Goal: Task Accomplishment & Management: Manage account settings

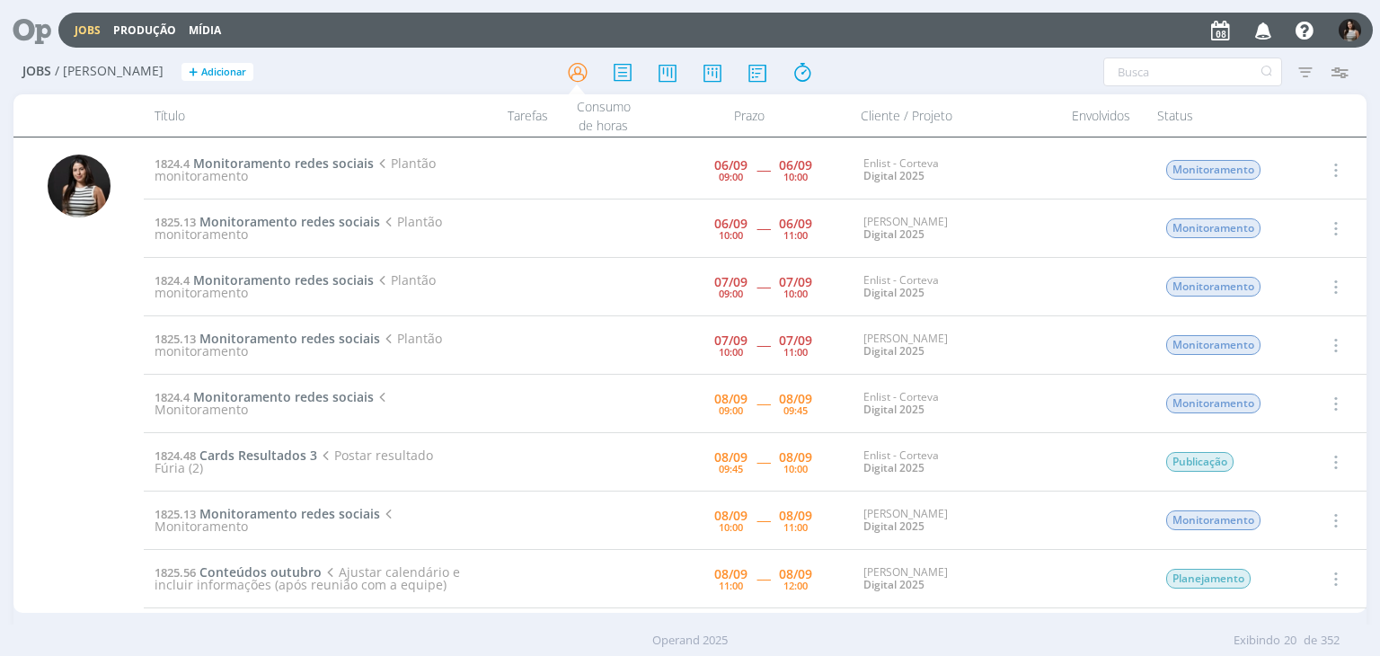
click at [1325, 459] on icon "button" at bounding box center [1334, 462] width 20 height 22
click at [1330, 403] on icon "button" at bounding box center [1334, 404] width 20 height 22
click at [1296, 515] on link "Iniciar timesheet" at bounding box center [1284, 520] width 142 height 29
click at [1338, 164] on icon "button" at bounding box center [1334, 170] width 20 height 22
click at [1304, 222] on link "Concluir" at bounding box center [1284, 229] width 142 height 29
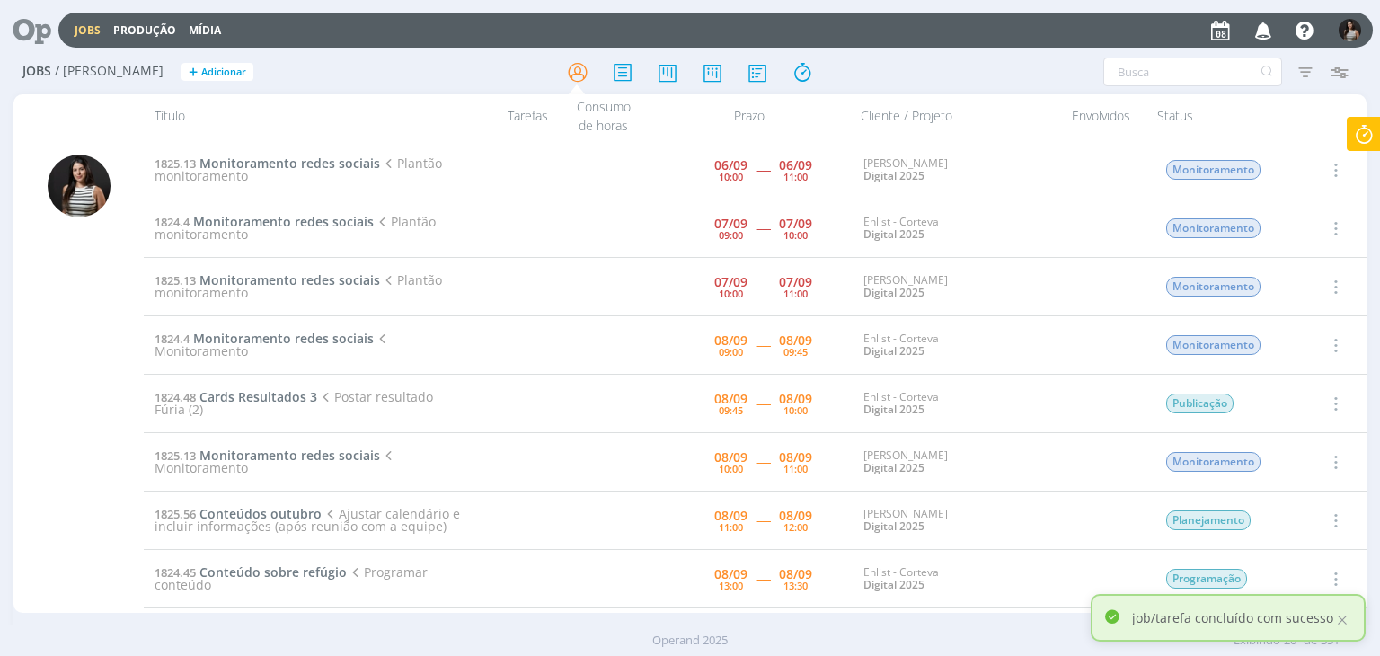
click at [1330, 163] on icon "button" at bounding box center [1334, 170] width 20 height 22
click at [1317, 226] on link "Concluir" at bounding box center [1284, 229] width 142 height 29
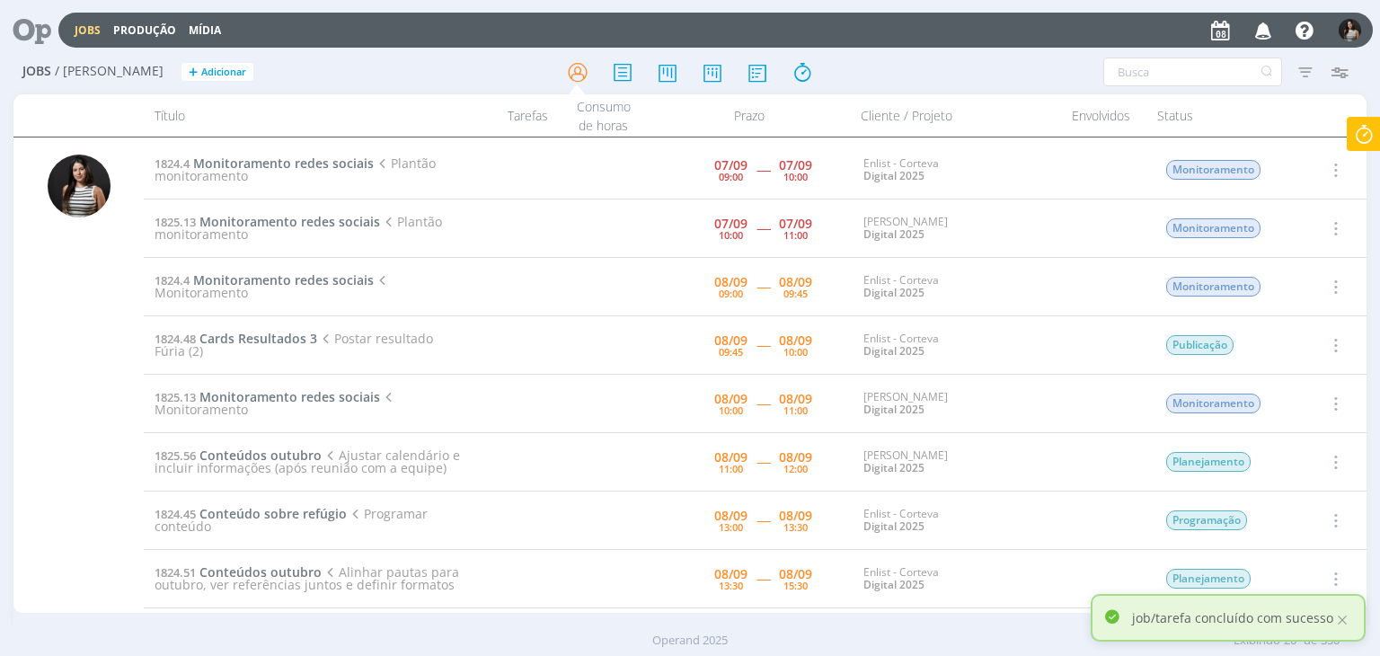
click at [1331, 170] on icon "button" at bounding box center [1334, 170] width 20 height 22
click at [1326, 220] on link "Concluir" at bounding box center [1284, 229] width 142 height 29
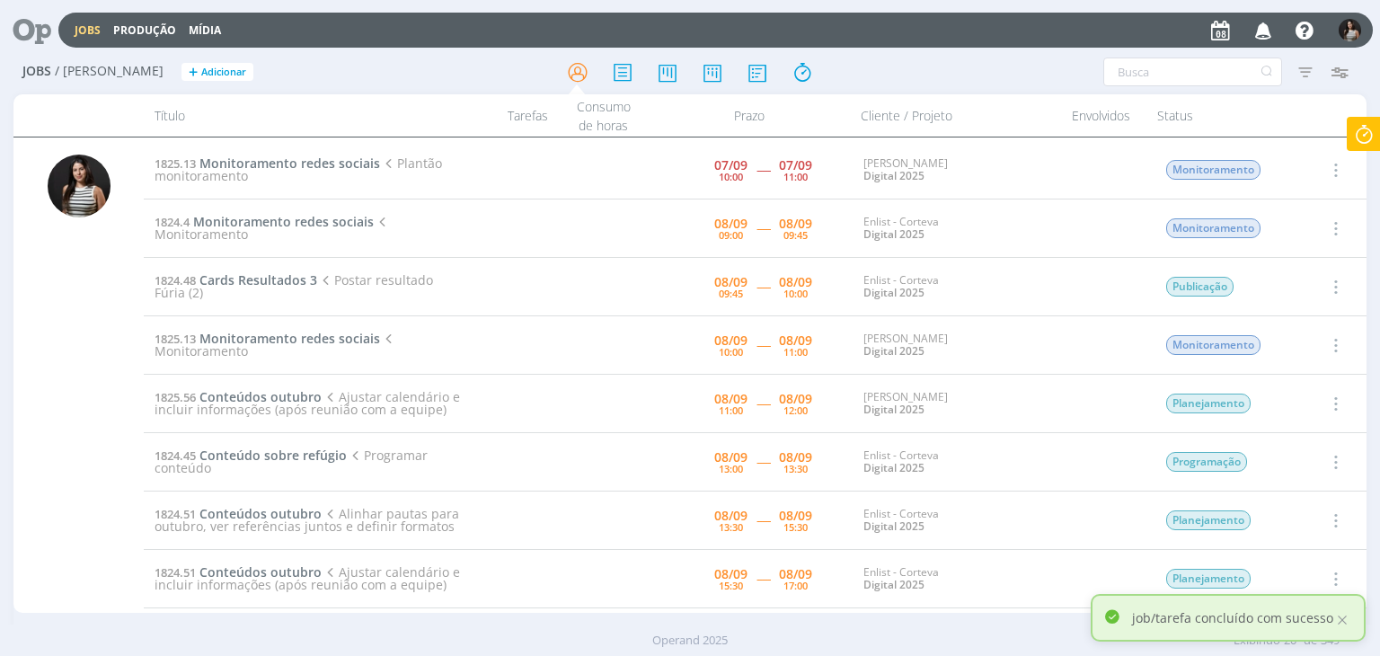
click at [1332, 168] on icon "button" at bounding box center [1334, 170] width 20 height 22
click at [1319, 226] on link "Concluir" at bounding box center [1284, 229] width 142 height 29
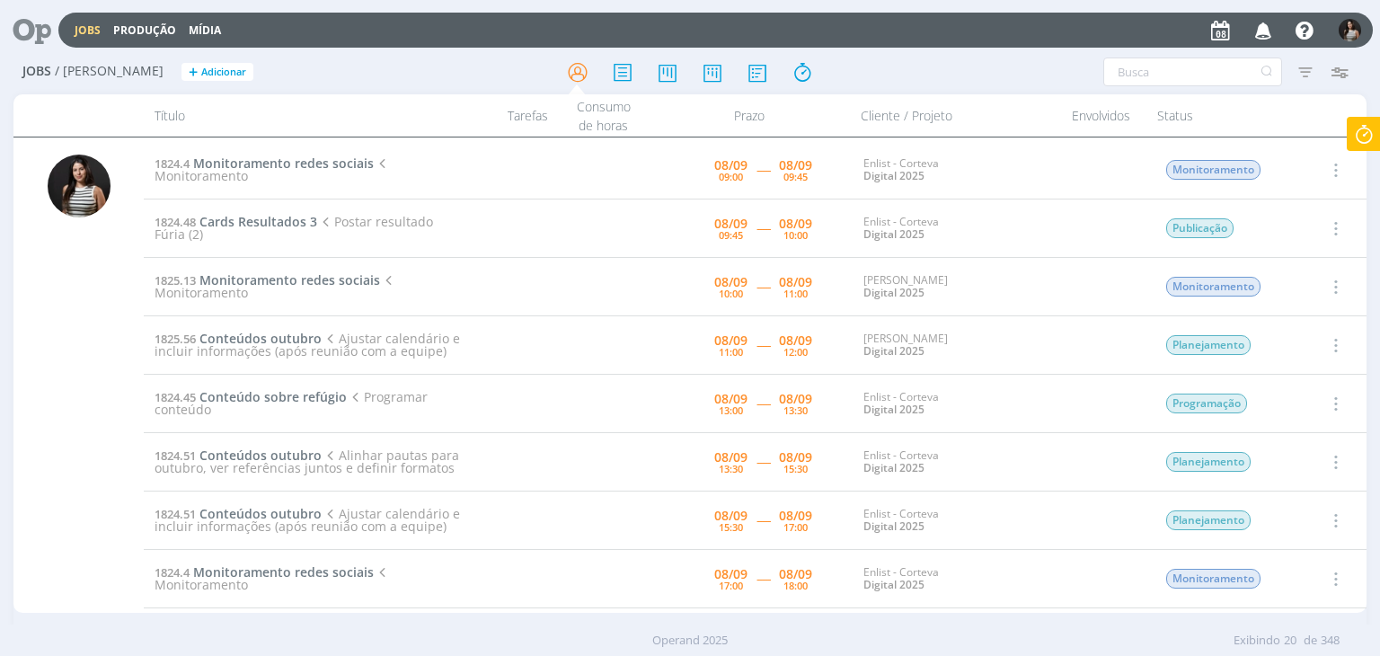
click at [1365, 145] on icon at bounding box center [1363, 134] width 32 height 35
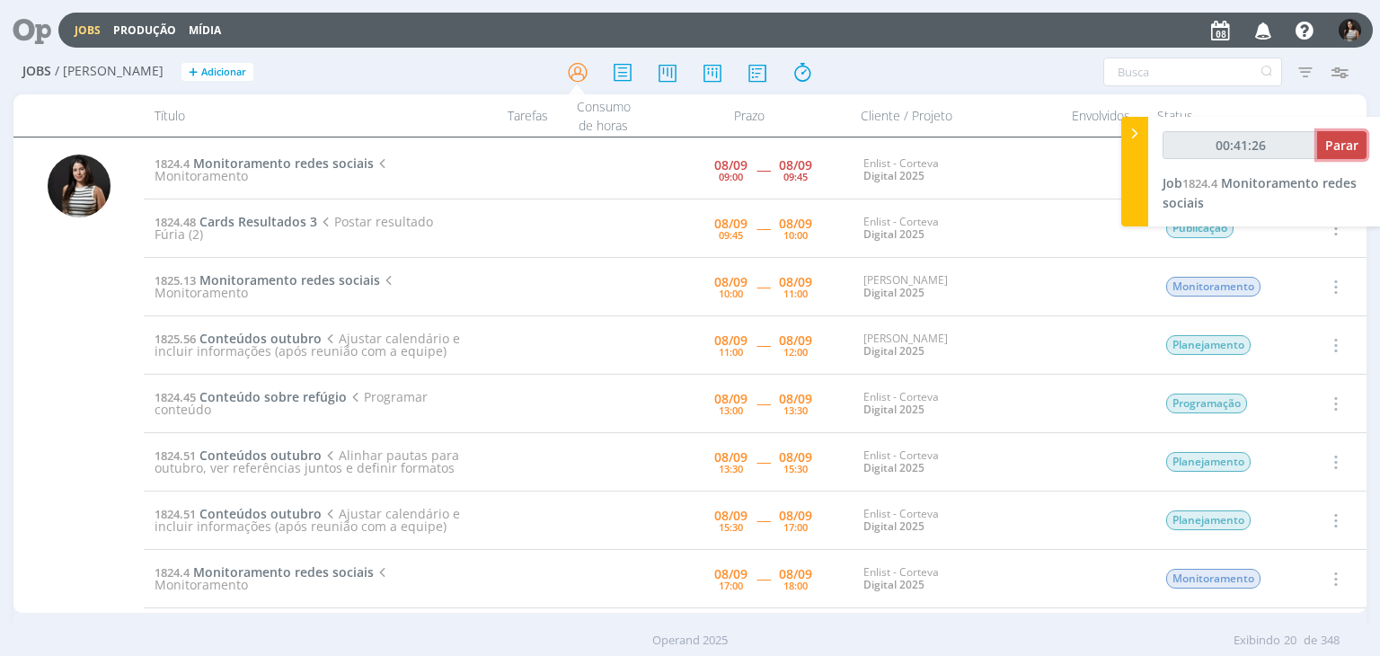
click at [1335, 145] on span "Parar" at bounding box center [1341, 145] width 33 height 17
type input "00:42:00"
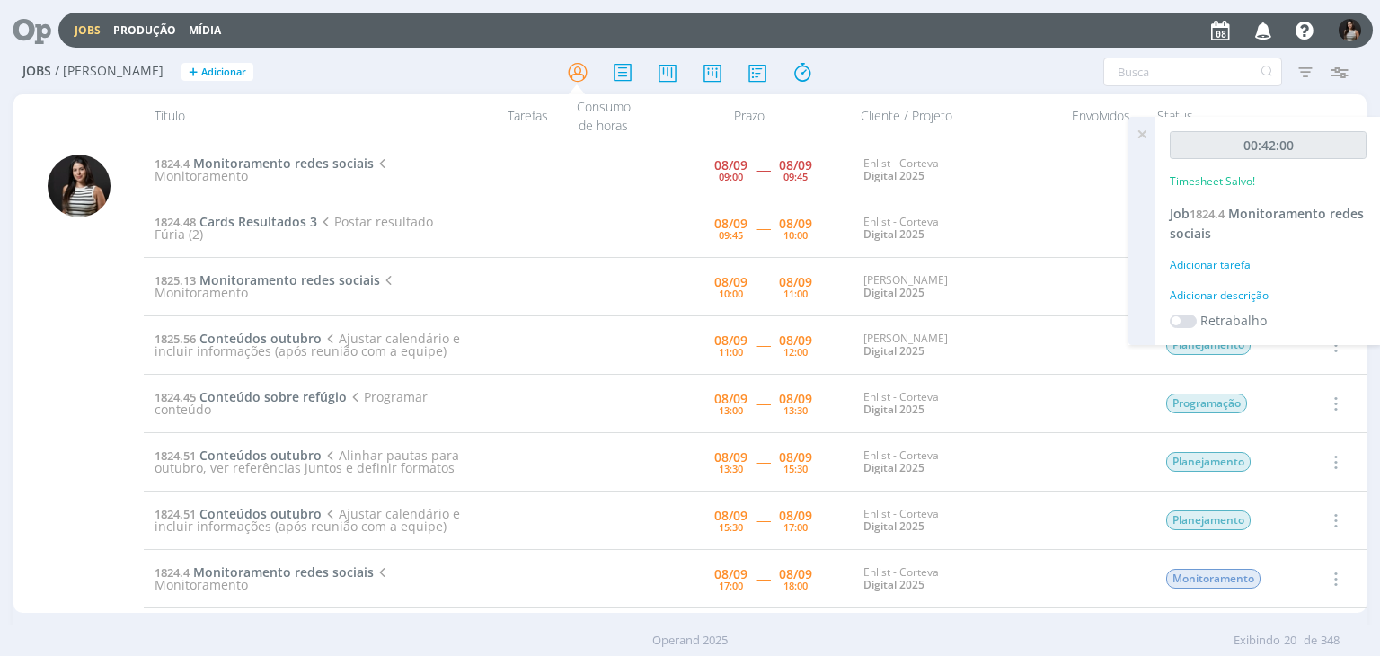
click at [1143, 132] on icon at bounding box center [1142, 134] width 32 height 35
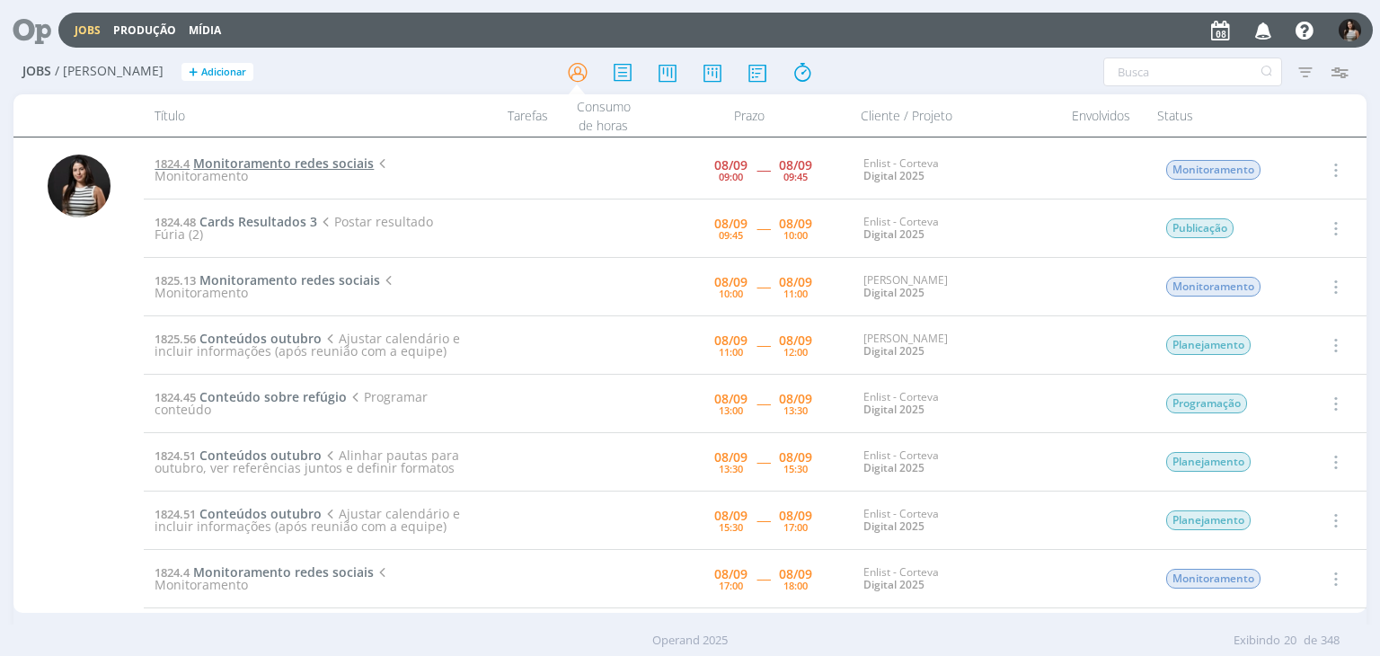
click at [330, 163] on span "Monitoramento redes sociais" at bounding box center [283, 163] width 181 height 17
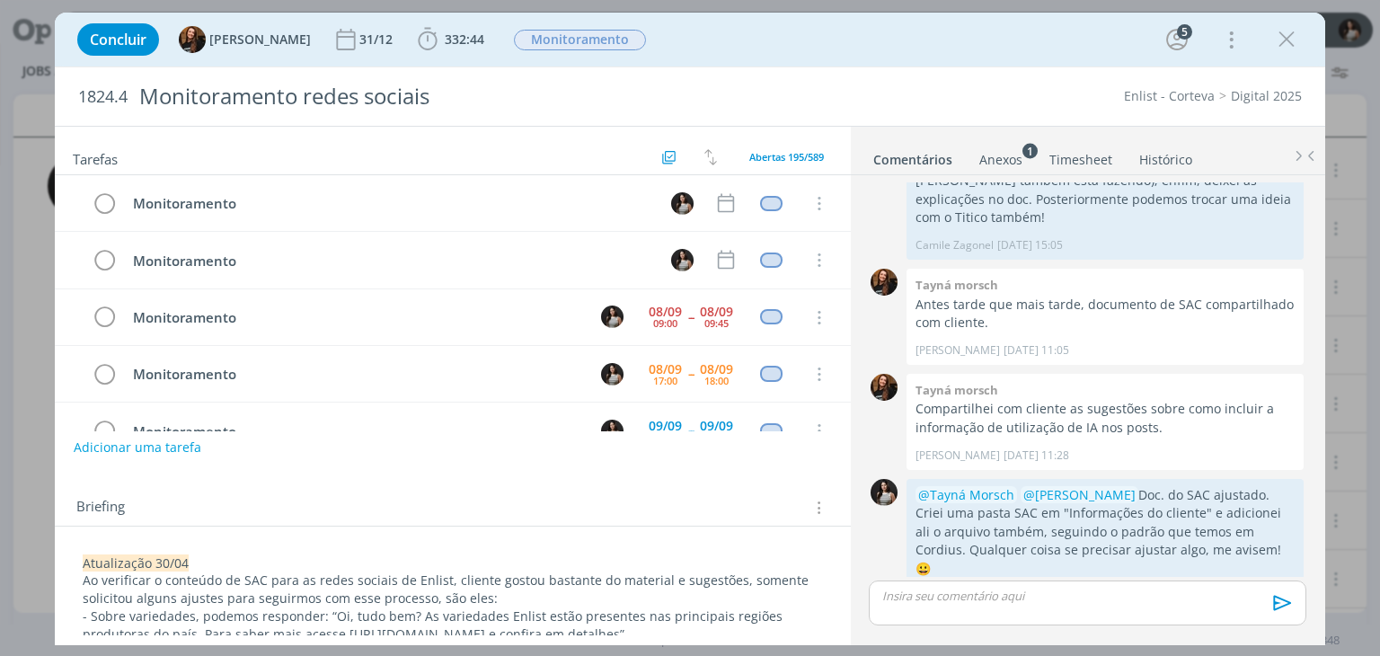
scroll to position [56, 0]
click at [1091, 148] on link "Timesheet" at bounding box center [1080, 156] width 65 height 26
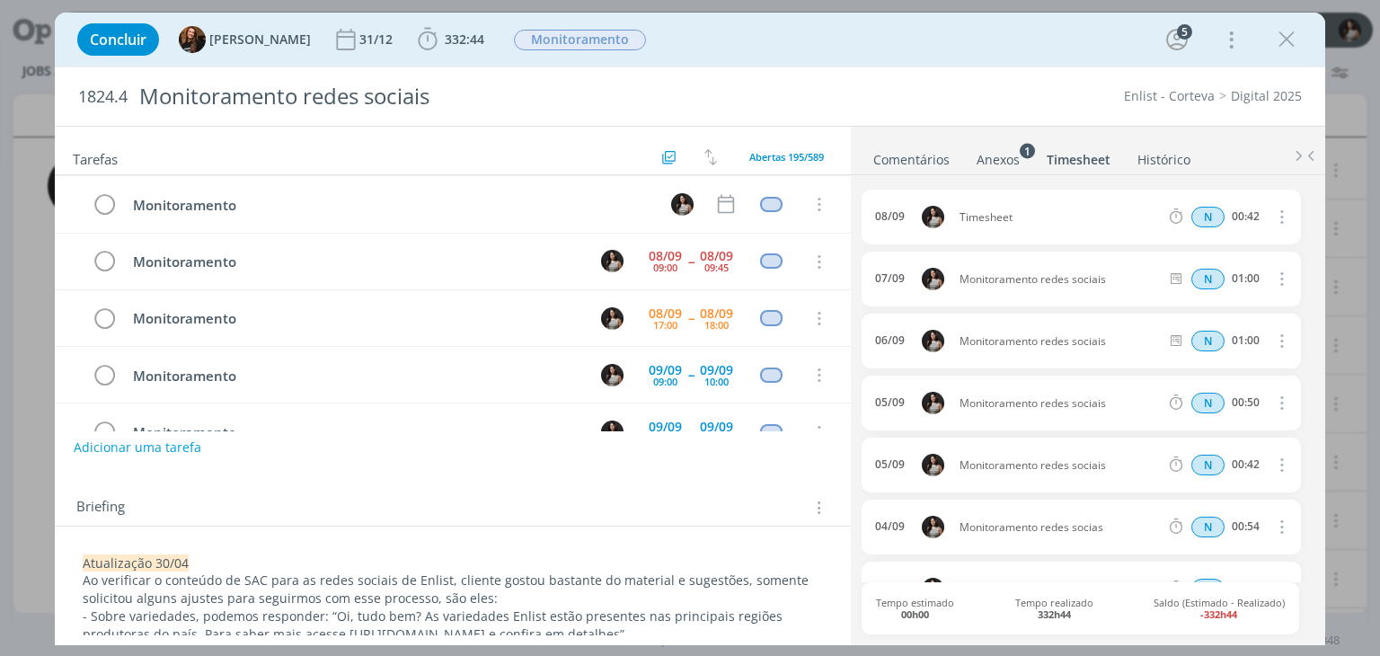
click at [1278, 217] on icon "dialog" at bounding box center [1280, 217] width 20 height 22
click at [1232, 276] on link "Editar" at bounding box center [1230, 275] width 142 height 29
drag, startPoint x: 1018, startPoint y: 219, endPoint x: 922, endPoint y: 214, distance: 96.3
click at [922, 214] on div "08/09 09:50 Timesheet Selecione a tarefa N 00:42" at bounding box center [1080, 217] width 438 height 55
click at [947, 90] on div "Enlist - Corteva Digital 2025" at bounding box center [1051, 96] width 517 height 18
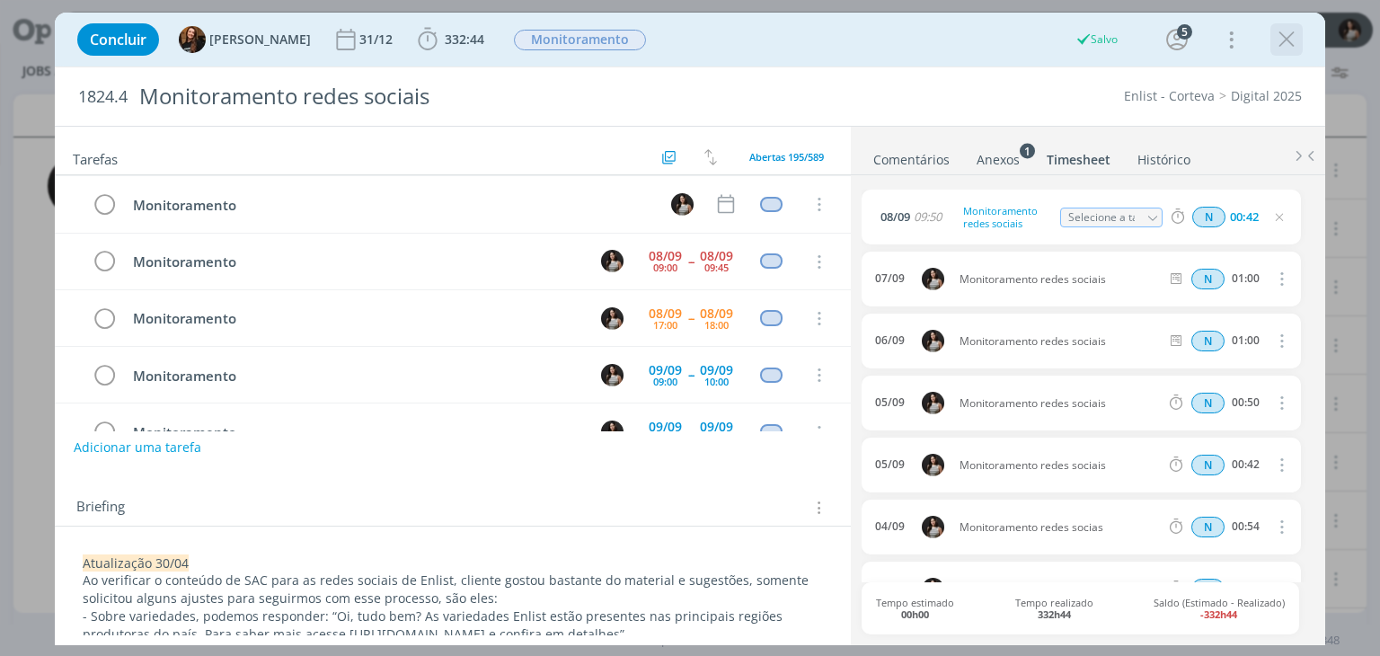
click at [1287, 42] on icon "dialog" at bounding box center [1286, 39] width 27 height 27
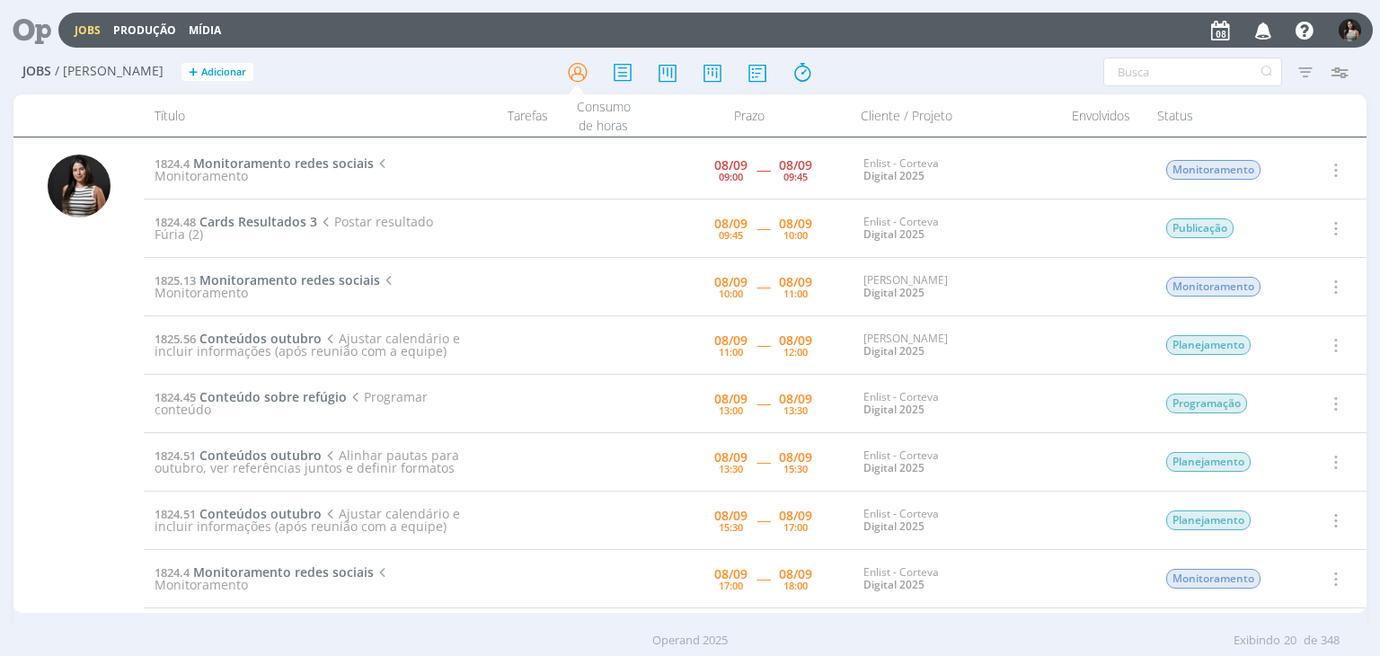
click at [1324, 169] on icon "button" at bounding box center [1334, 170] width 20 height 22
click at [1301, 231] on link "Concluir" at bounding box center [1284, 229] width 142 height 29
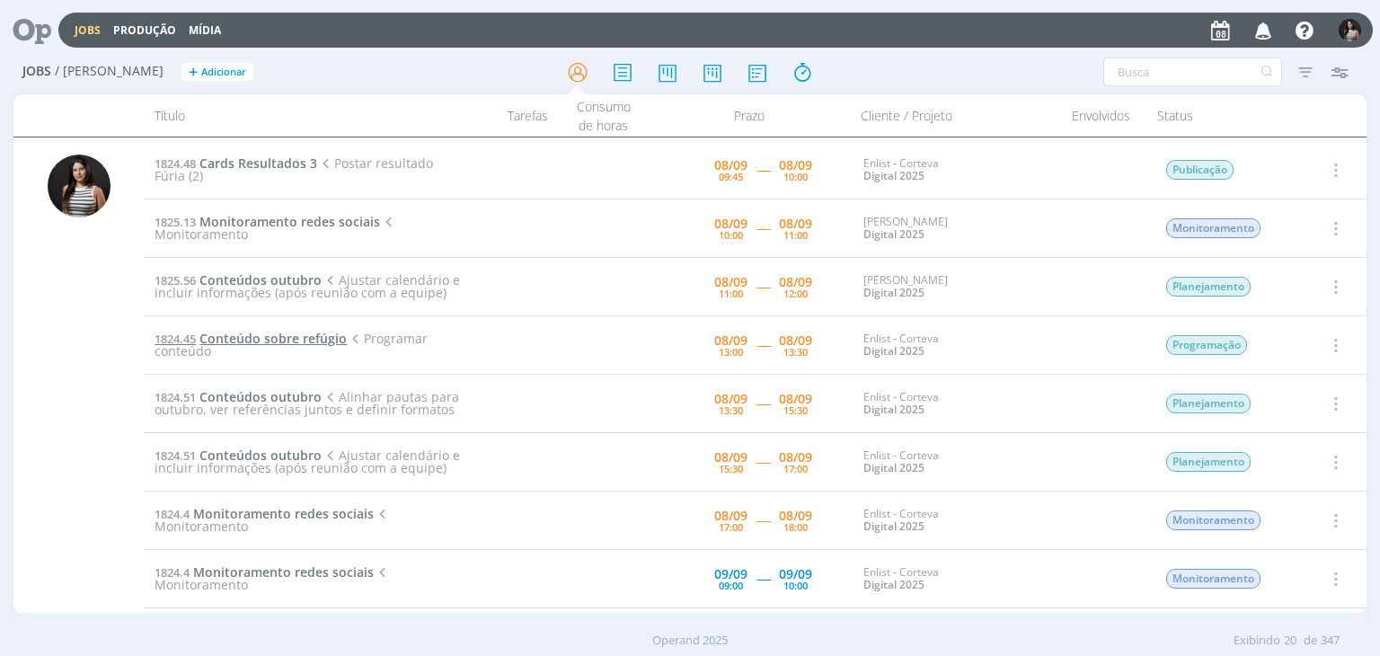
click at [300, 339] on span "Conteúdo sobre refúgio" at bounding box center [272, 338] width 147 height 17
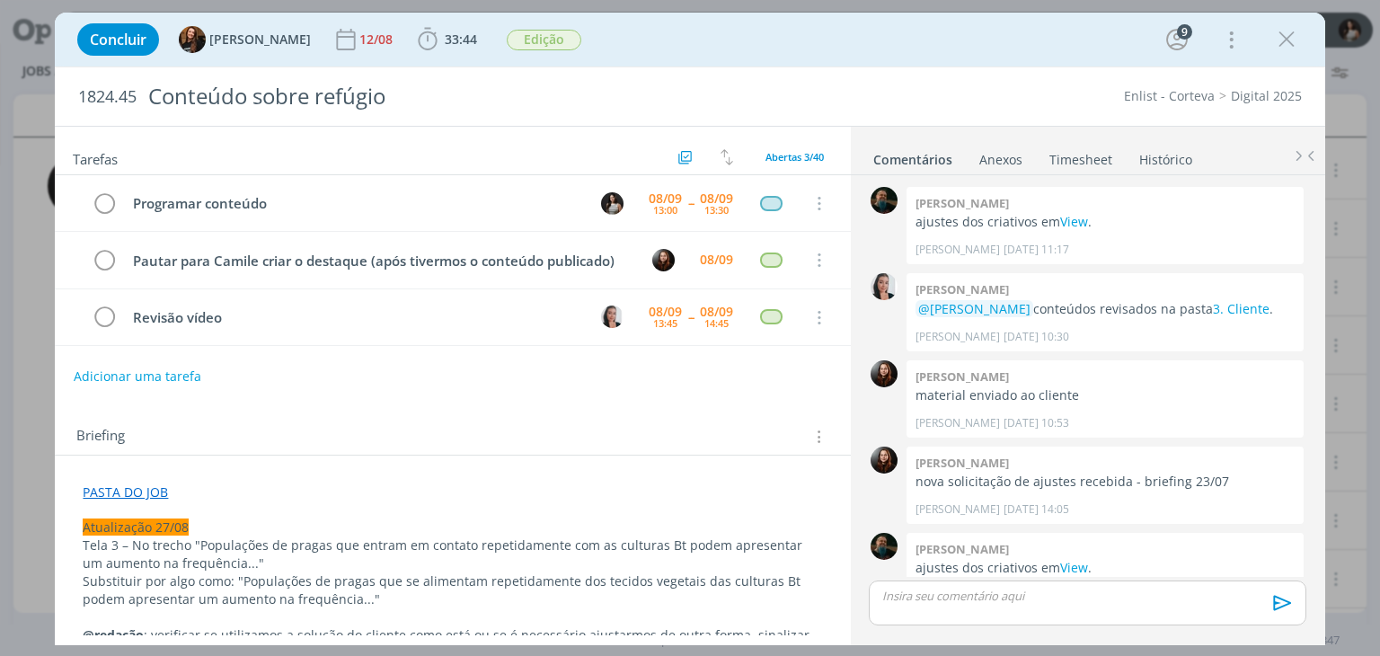
scroll to position [1646, 0]
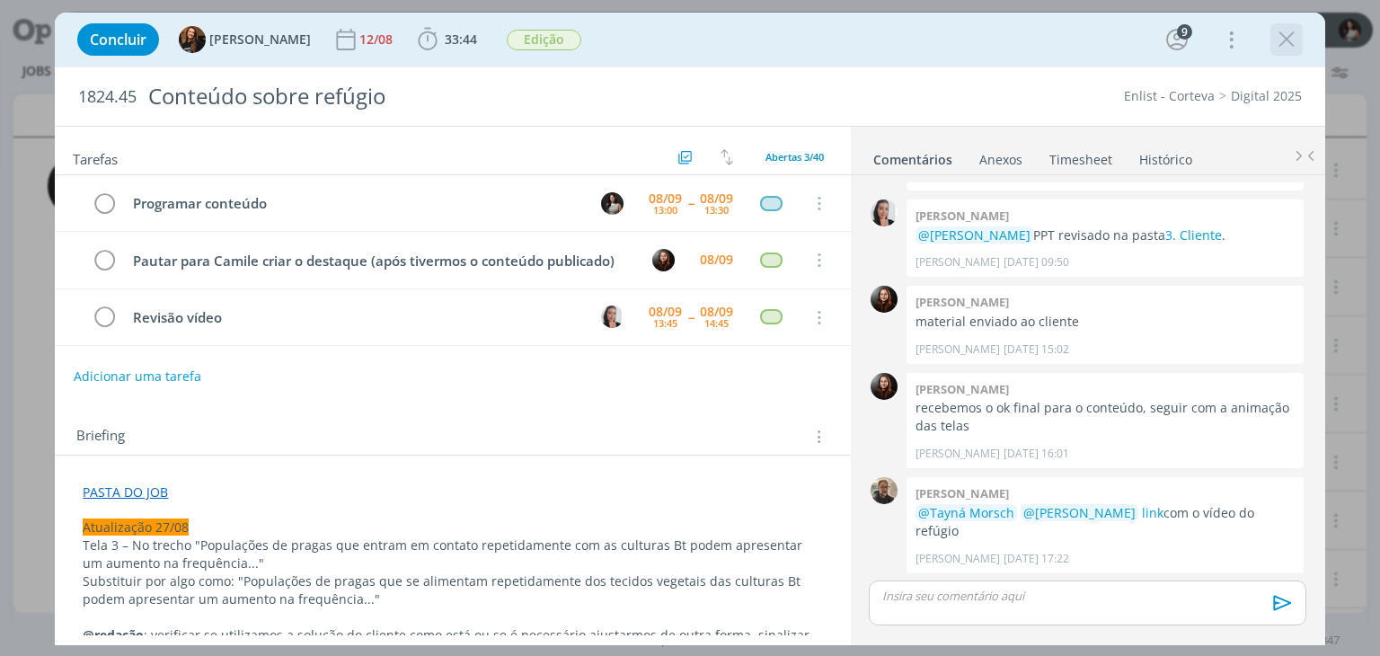
click at [1292, 37] on icon "dialog" at bounding box center [1286, 39] width 27 height 27
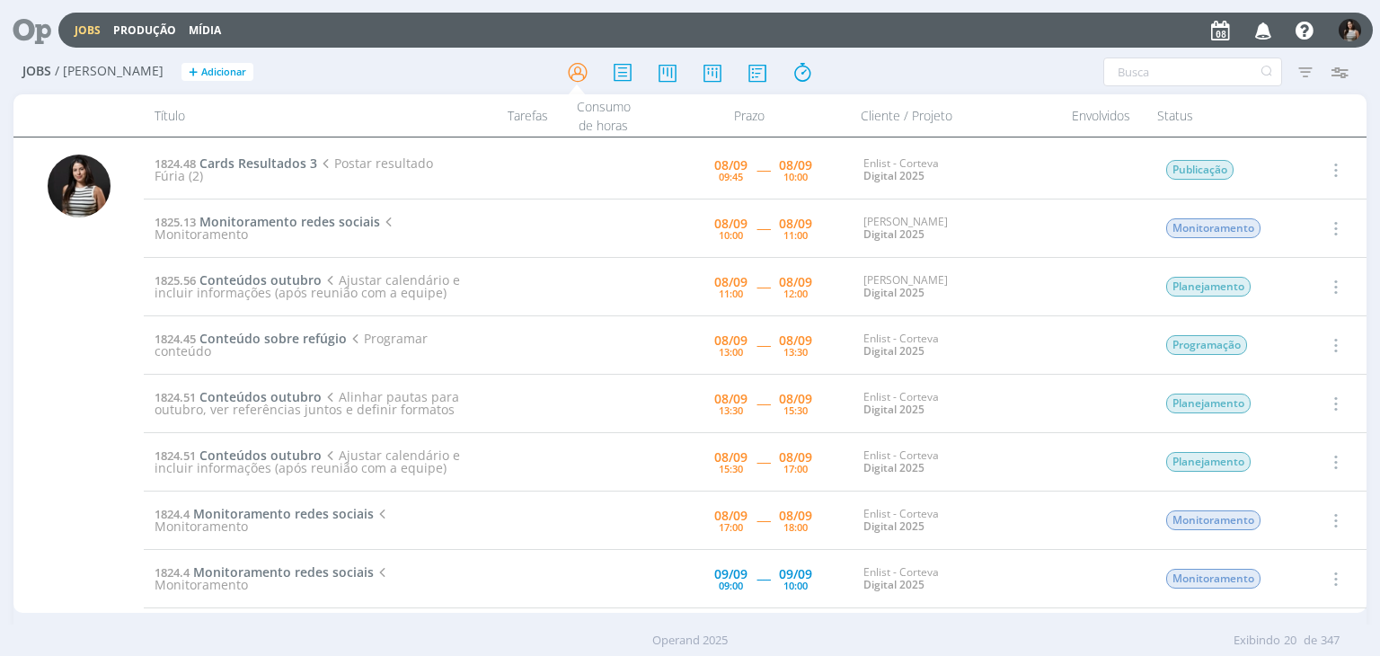
click at [1330, 166] on icon "button" at bounding box center [1334, 170] width 20 height 22
click at [1286, 285] on link "Iniciar timesheet" at bounding box center [1284, 286] width 142 height 29
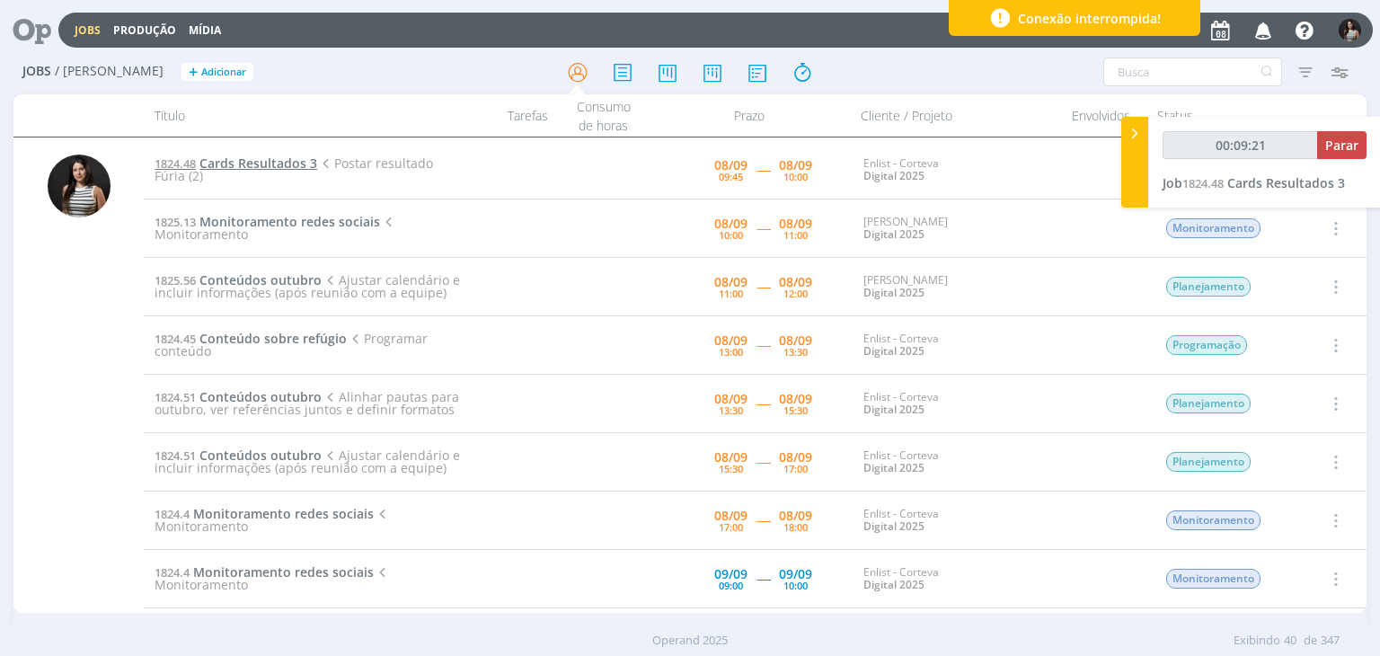
click at [277, 160] on span "Cards Resultados 3" at bounding box center [258, 163] width 118 height 17
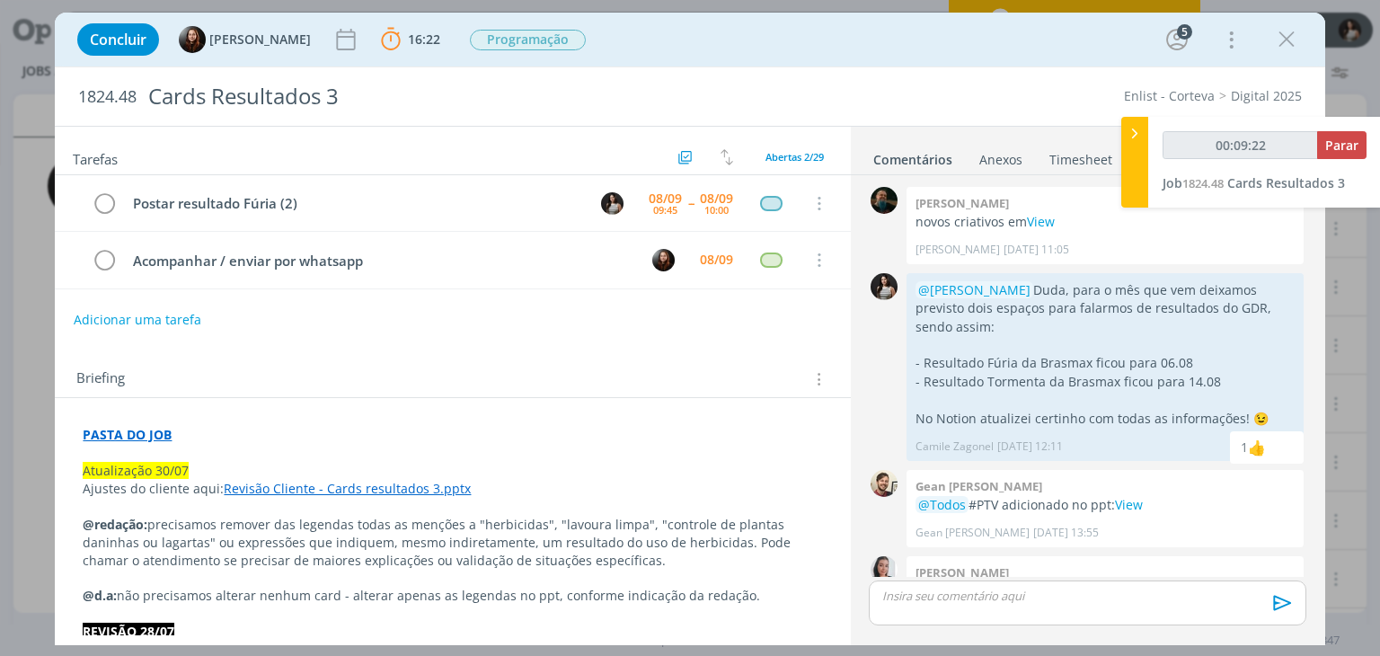
scroll to position [1909, 0]
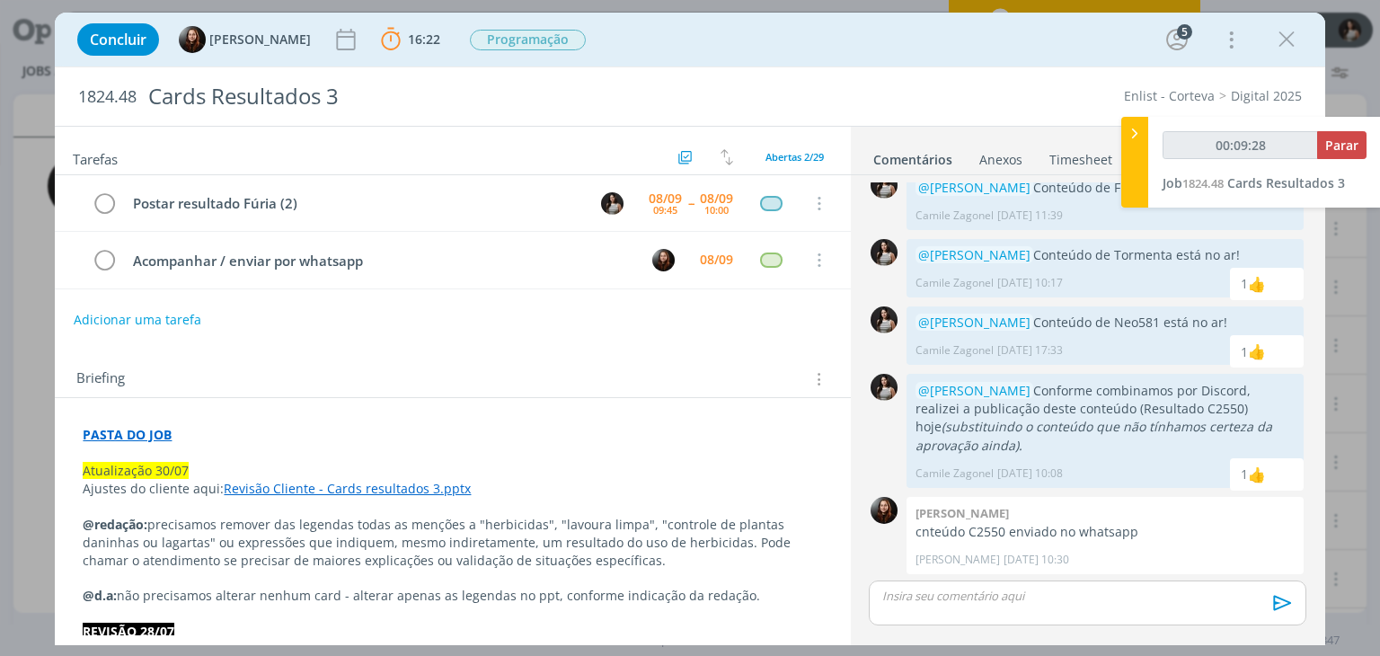
click at [411, 486] on link "Revisão Cliente - Cards resultados 3.pptx" at bounding box center [347, 488] width 247 height 17
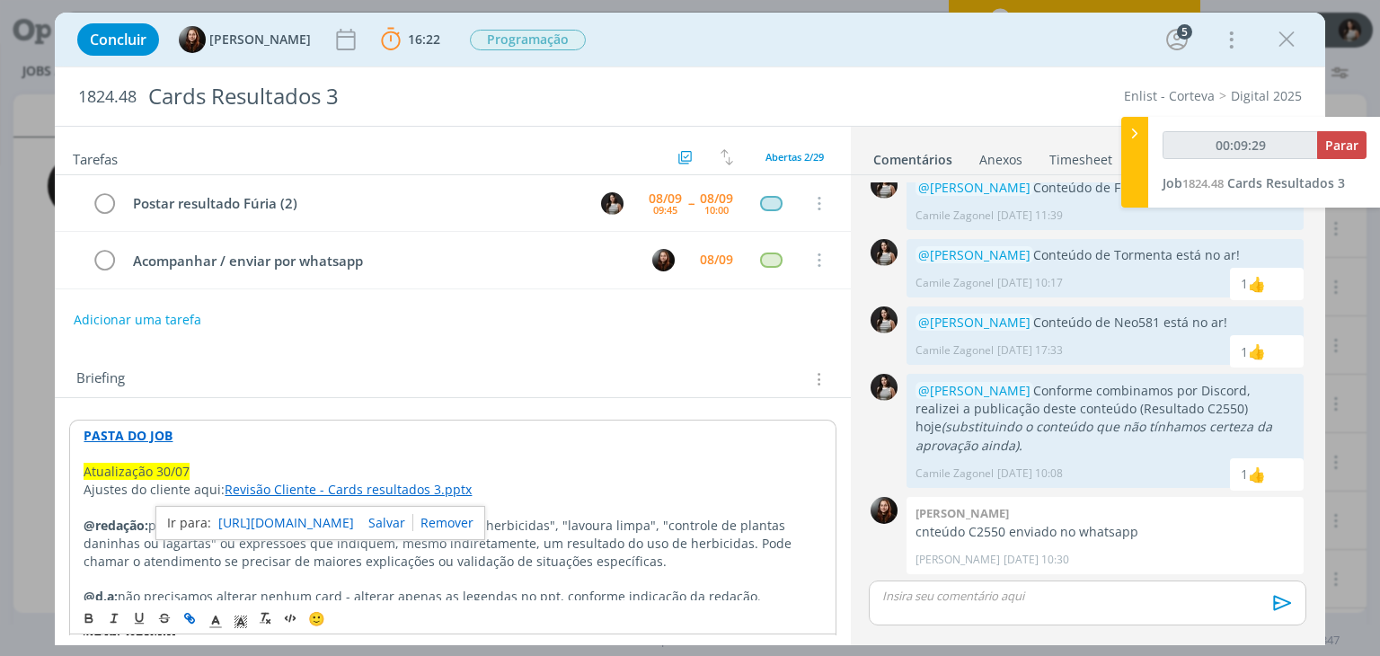
click at [354, 524] on link "https://sobeae.sharepoint.com/:p:/s/SOBEAE/ESJLVK69SlBMvZ03u56504QBKQylZVxtZFmI…" at bounding box center [286, 522] width 136 height 23
type input "00:22:51"
click at [1342, 141] on span "Parar" at bounding box center [1341, 145] width 33 height 17
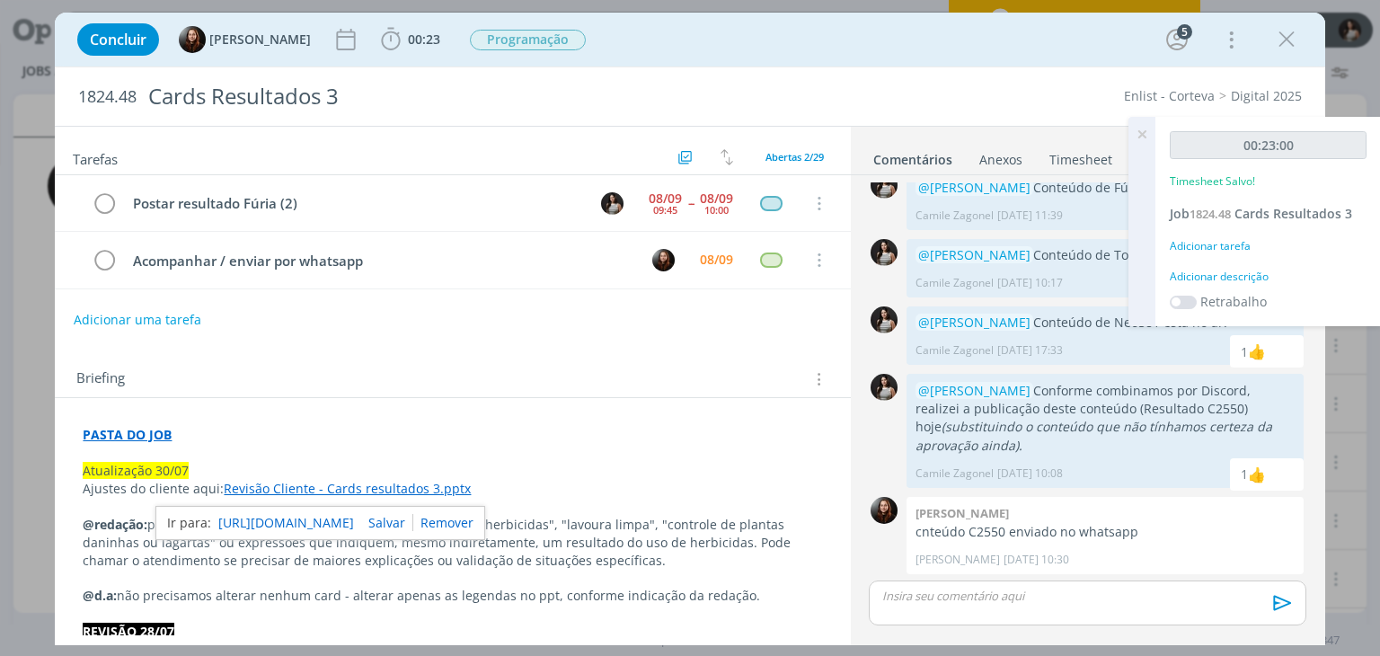
click at [1153, 130] on icon at bounding box center [1142, 134] width 32 height 35
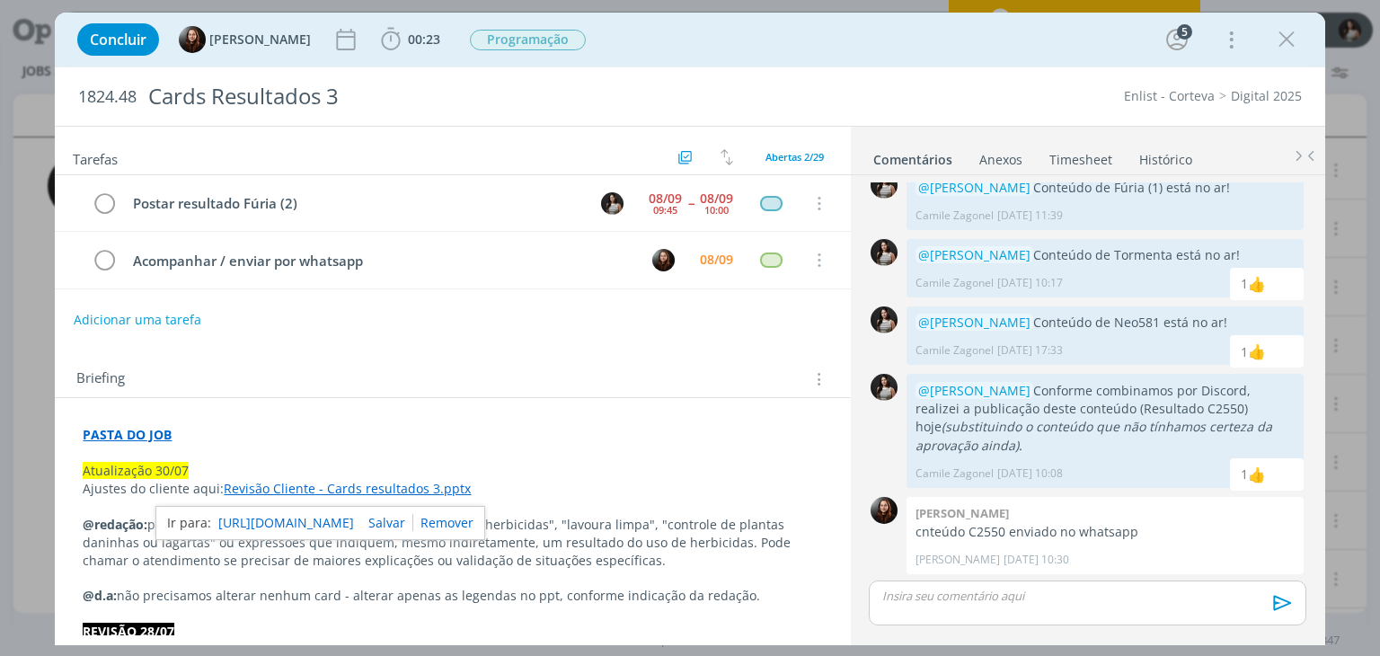
click at [1083, 155] on link "Timesheet" at bounding box center [1080, 156] width 65 height 26
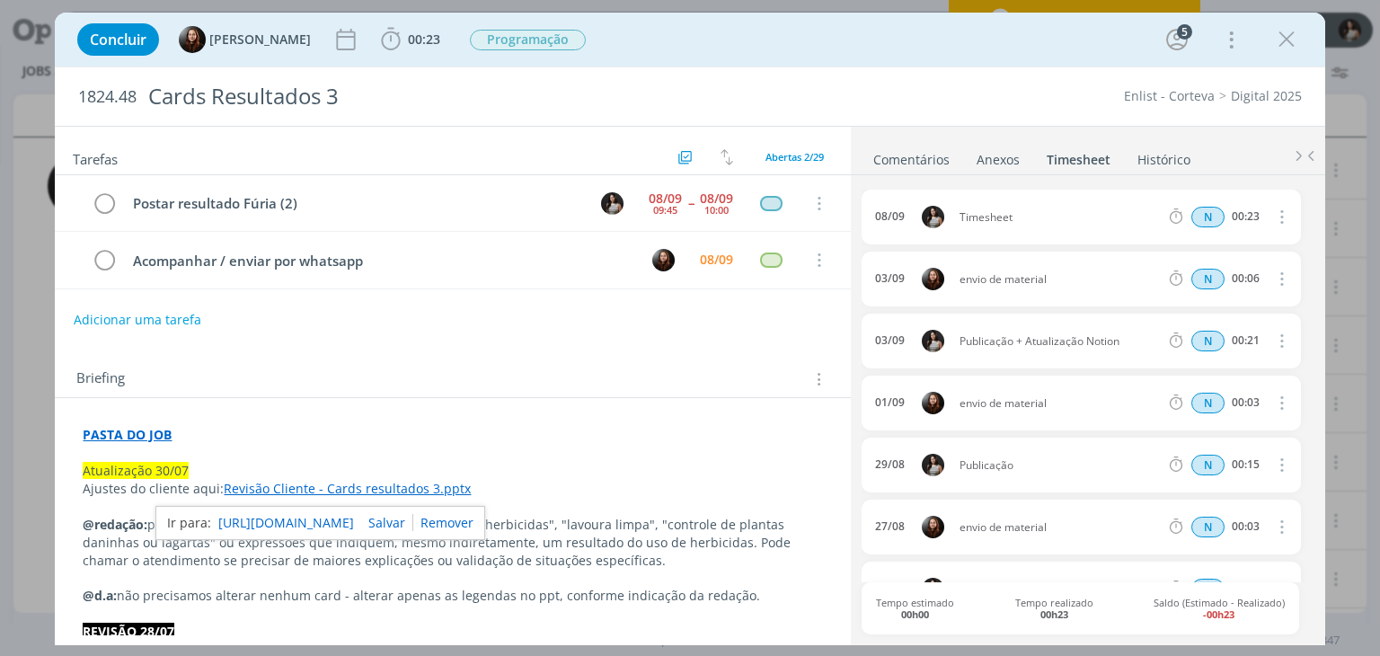
click at [1273, 214] on icon "dialog" at bounding box center [1280, 217] width 20 height 22
click at [1213, 267] on link "Editar" at bounding box center [1230, 275] width 142 height 29
drag, startPoint x: 1028, startPoint y: 218, endPoint x: 917, endPoint y: 230, distance: 111.1
click at [917, 230] on div "08/09 10:14 Timesheet Selecione a tarefa N 00:23" at bounding box center [1080, 217] width 438 height 55
click at [906, 181] on div "08/09 10:14 Publicação + Atualização Notion Selecione a tarefa N 00:23 03/09 en…" at bounding box center [1086, 408] width 451 height 466
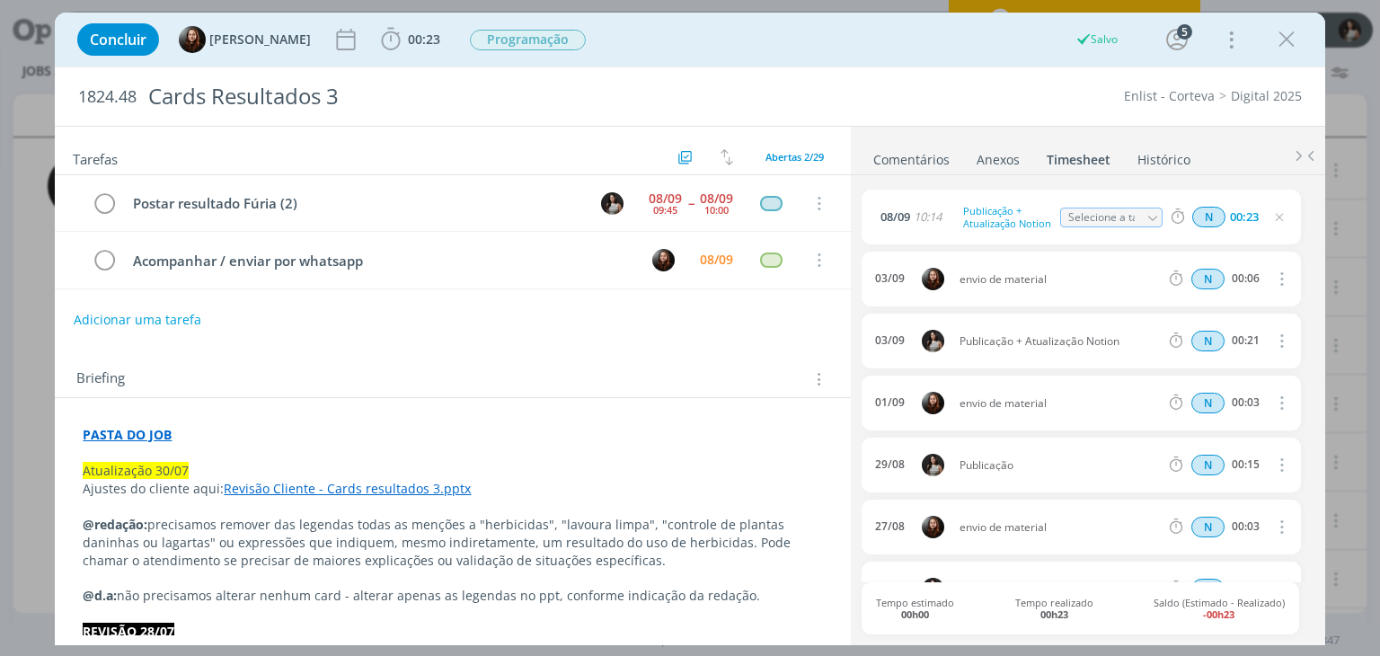
click at [906, 159] on link "Comentários" at bounding box center [911, 156] width 78 height 26
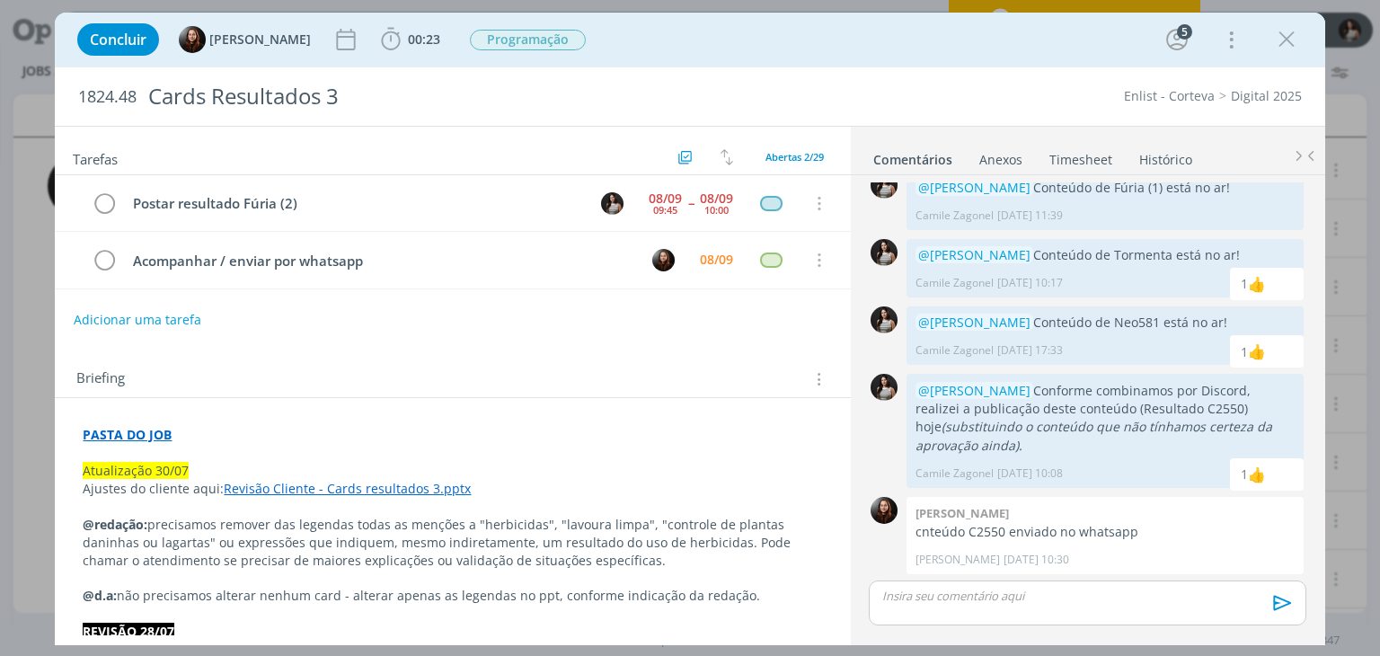
click at [961, 596] on p "dialog" at bounding box center [1087, 596] width 408 height 16
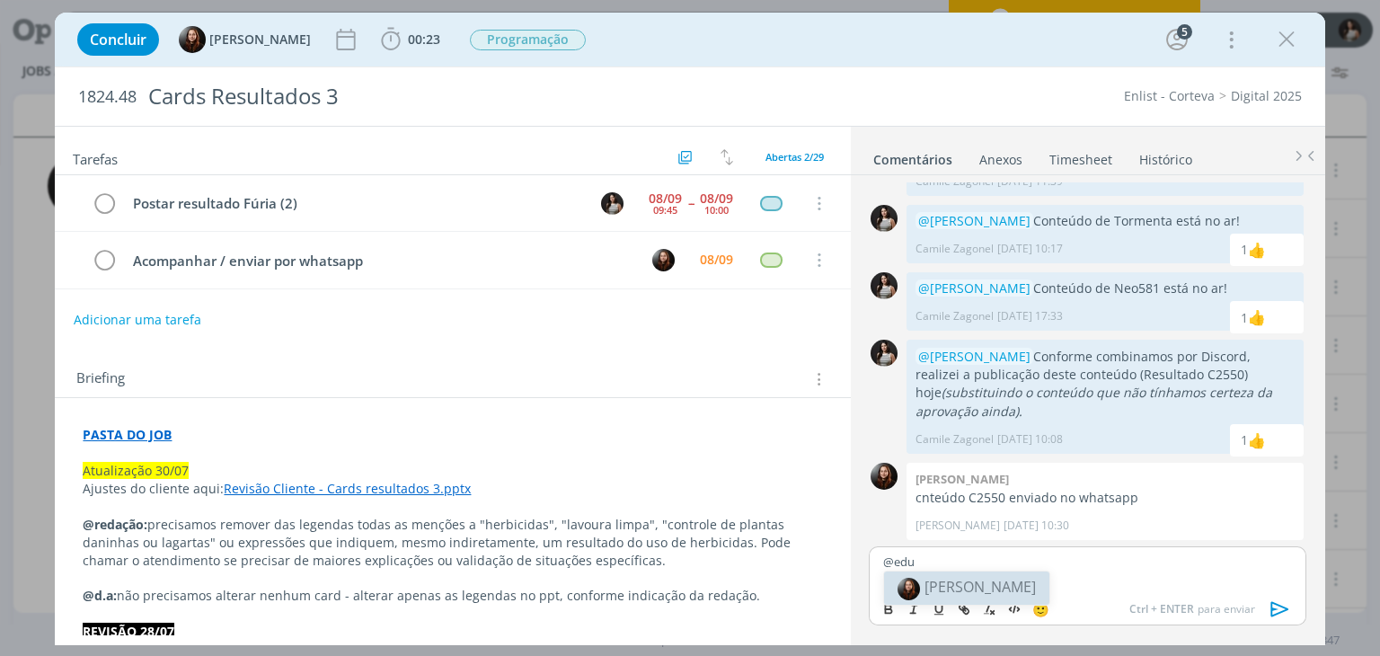
click at [987, 588] on body "Jobs Produção Mídia Notificações Central de Ajuda Área de Membros Implantação o…" at bounding box center [690, 328] width 1380 height 656
click at [976, 558] on p "@edu" at bounding box center [1087, 561] width 408 height 16
click at [978, 587] on span "[PERSON_NAME]" at bounding box center [979, 587] width 111 height 20
click at [1272, 605] on icon "dialog" at bounding box center [1280, 609] width 27 height 27
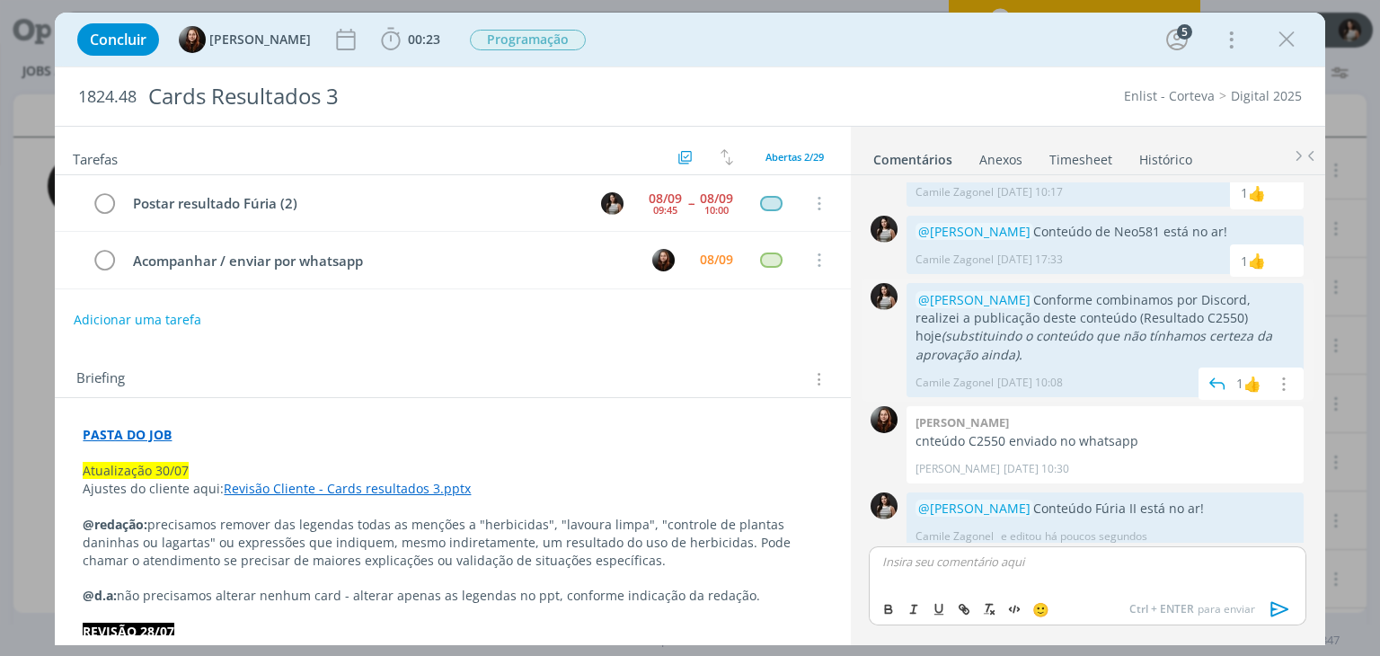
scroll to position [2010, 0]
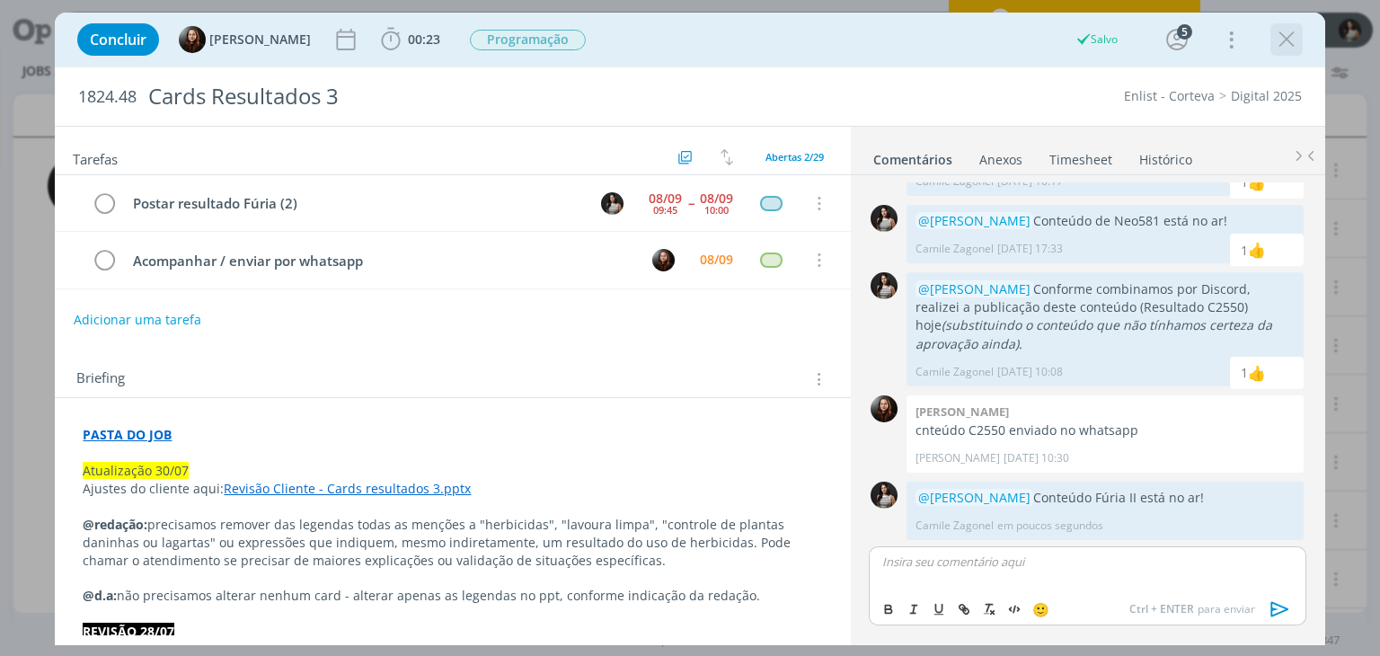
click at [1291, 38] on icon "dialog" at bounding box center [1286, 39] width 27 height 27
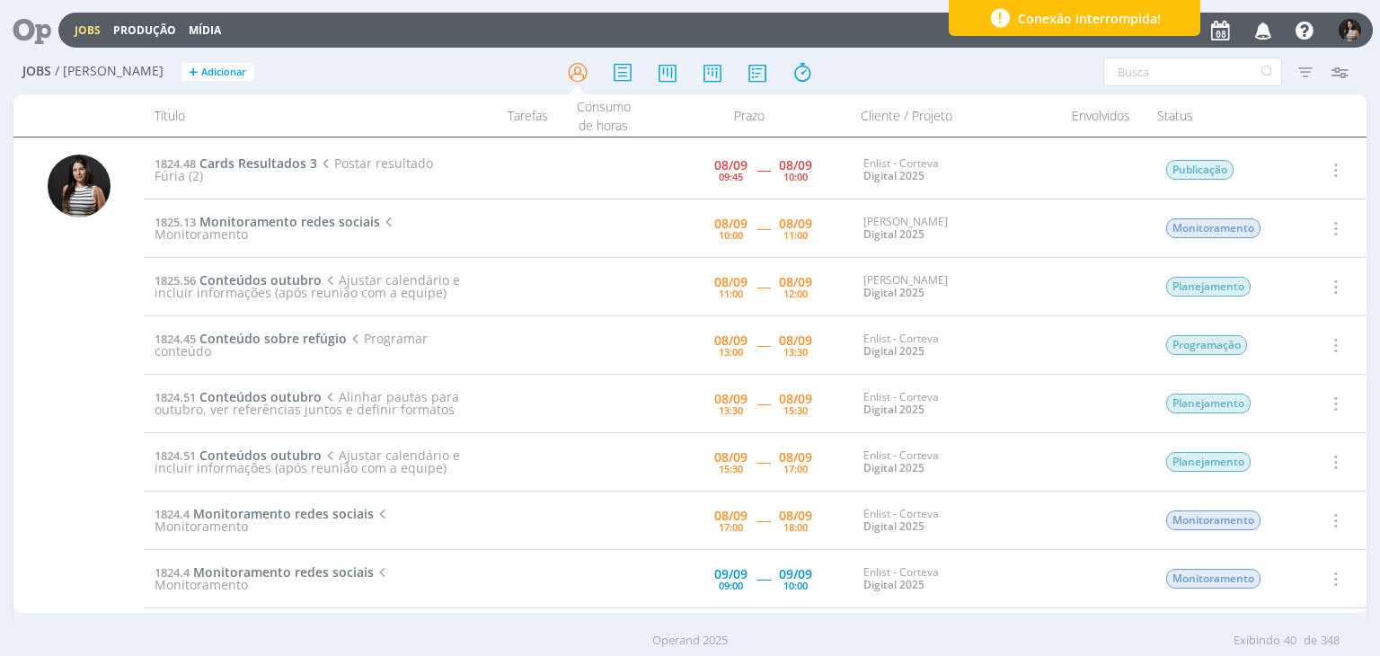
click at [1332, 172] on icon "button" at bounding box center [1334, 170] width 20 height 22
click at [1304, 226] on link "Concluir" at bounding box center [1284, 229] width 142 height 29
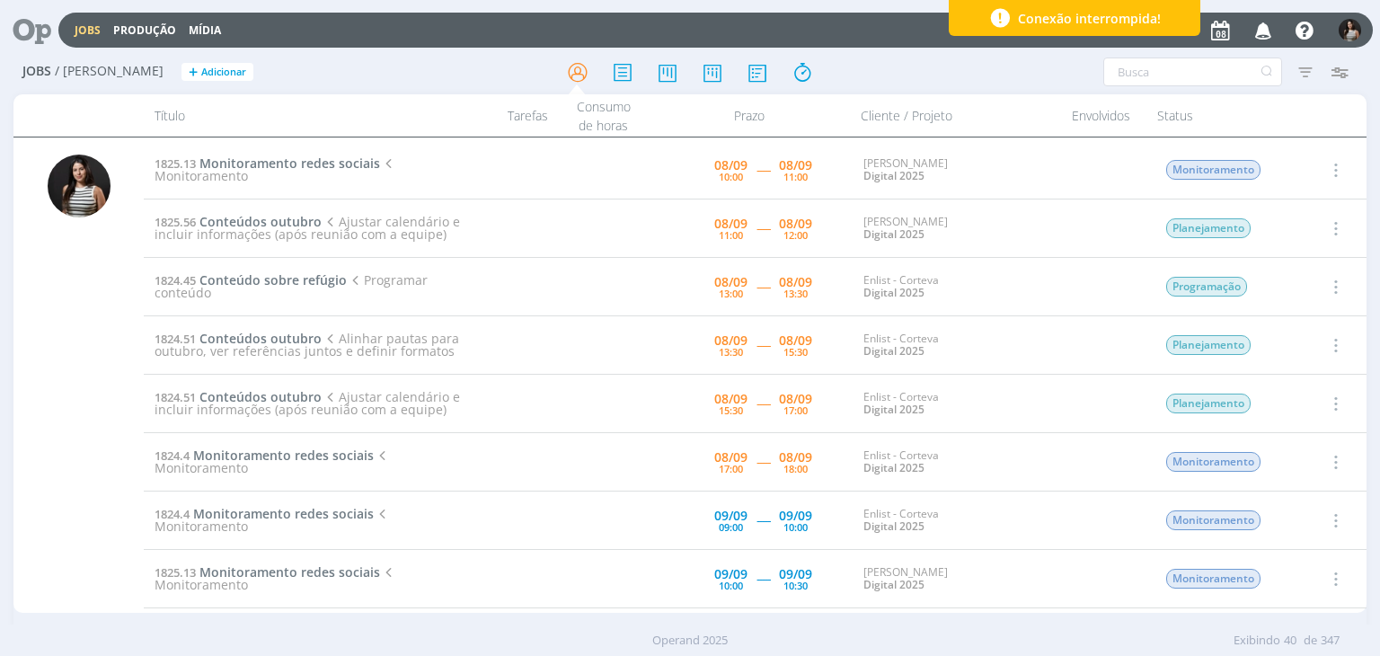
click at [1330, 170] on icon "button" at bounding box center [1334, 170] width 20 height 22
click at [1294, 286] on link "Iniciar timesheet" at bounding box center [1284, 286] width 142 height 29
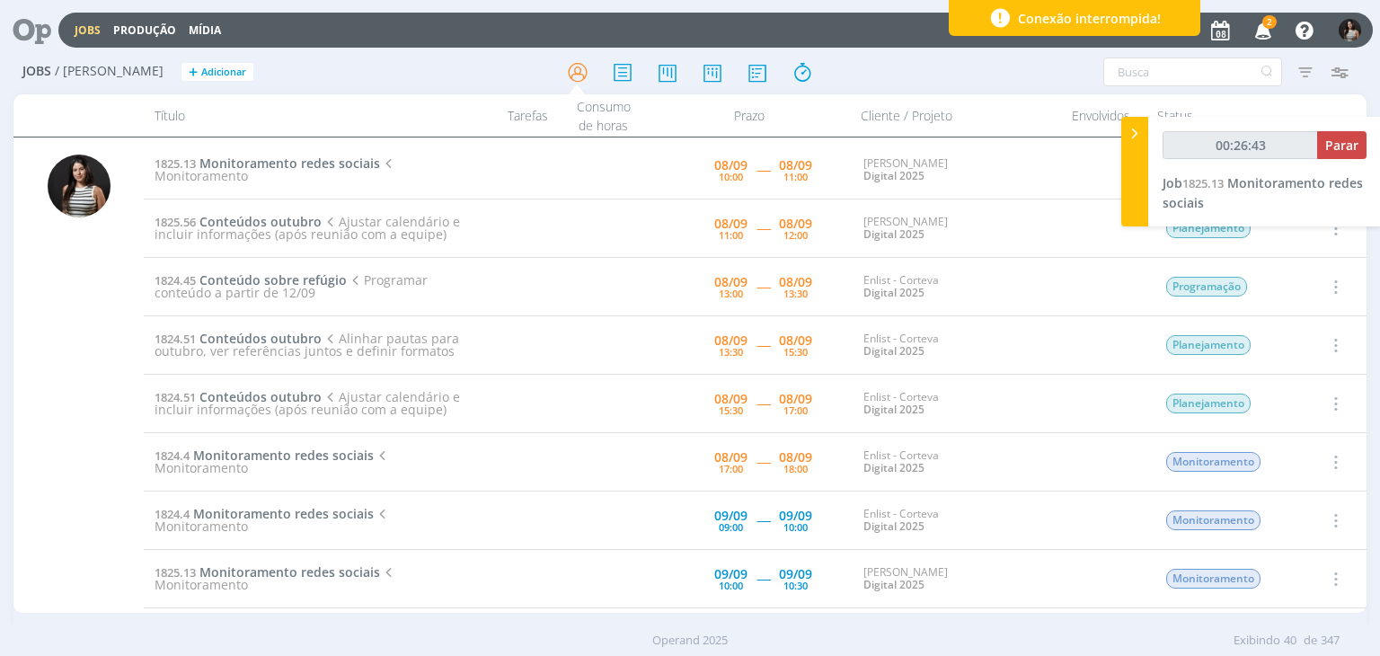
type input "00:29:45"
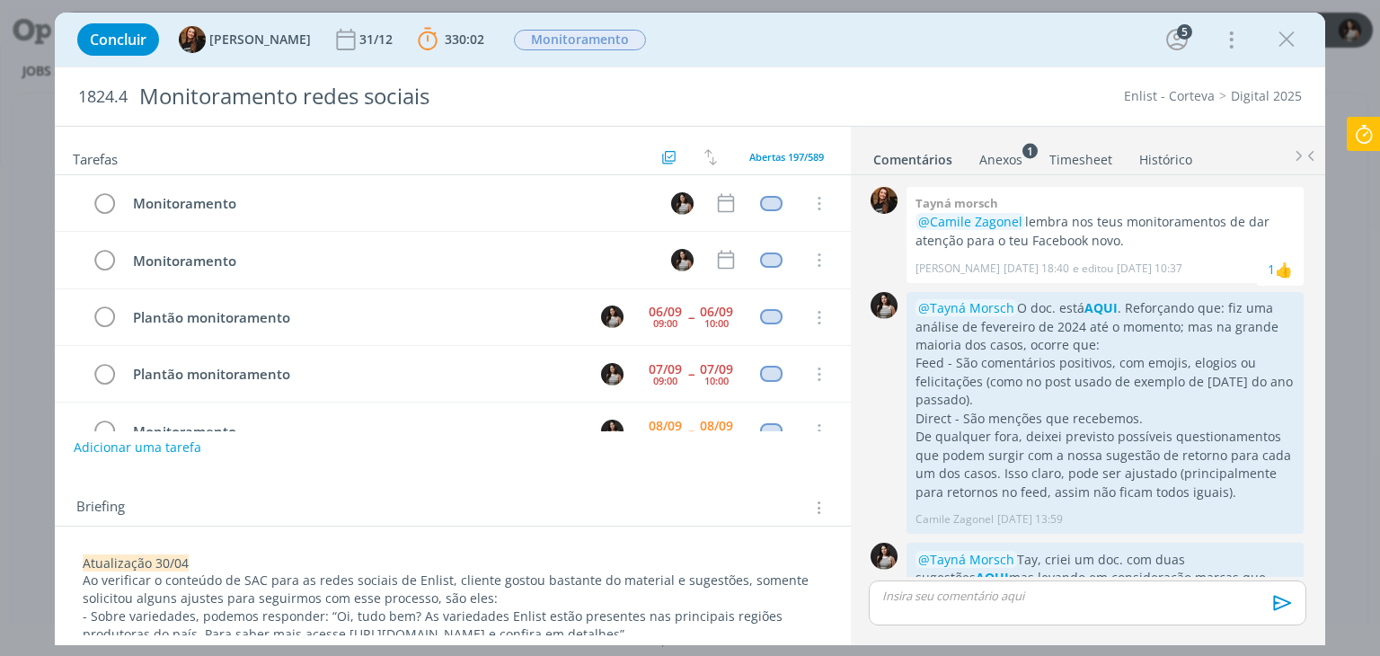
scroll to position [452, 0]
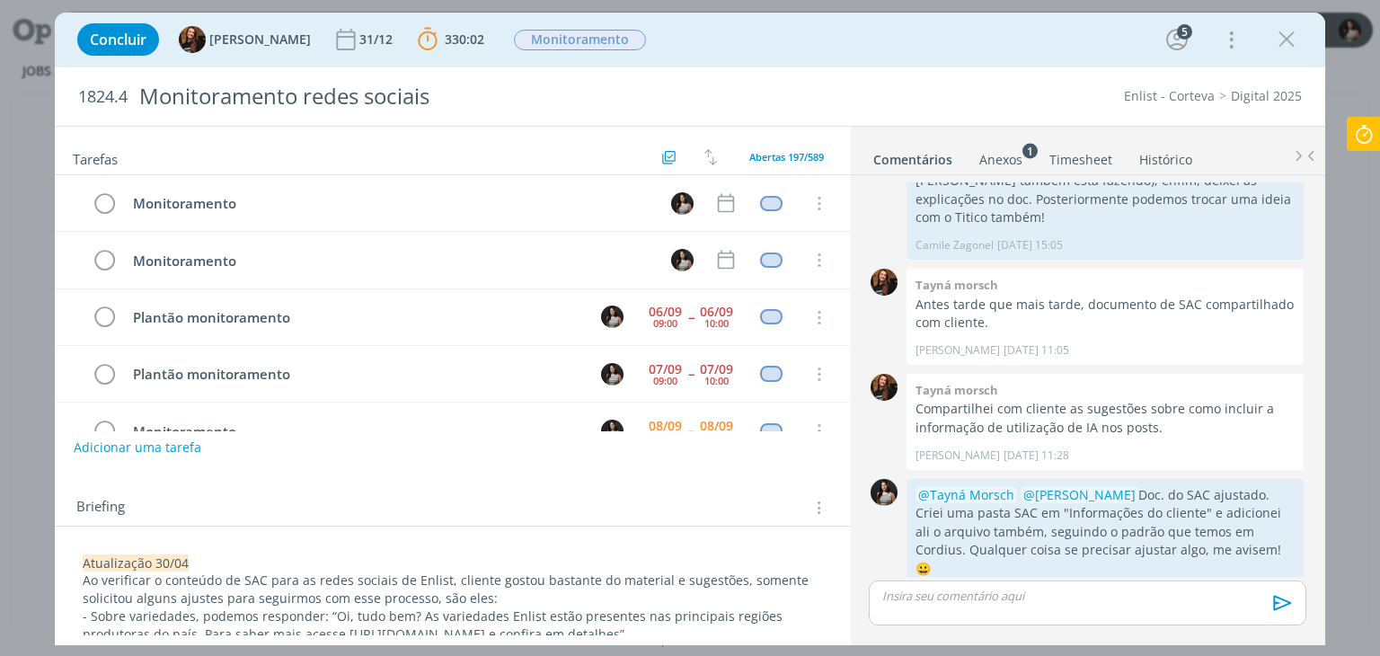
click at [1086, 162] on link "Timesheet" at bounding box center [1080, 156] width 65 height 26
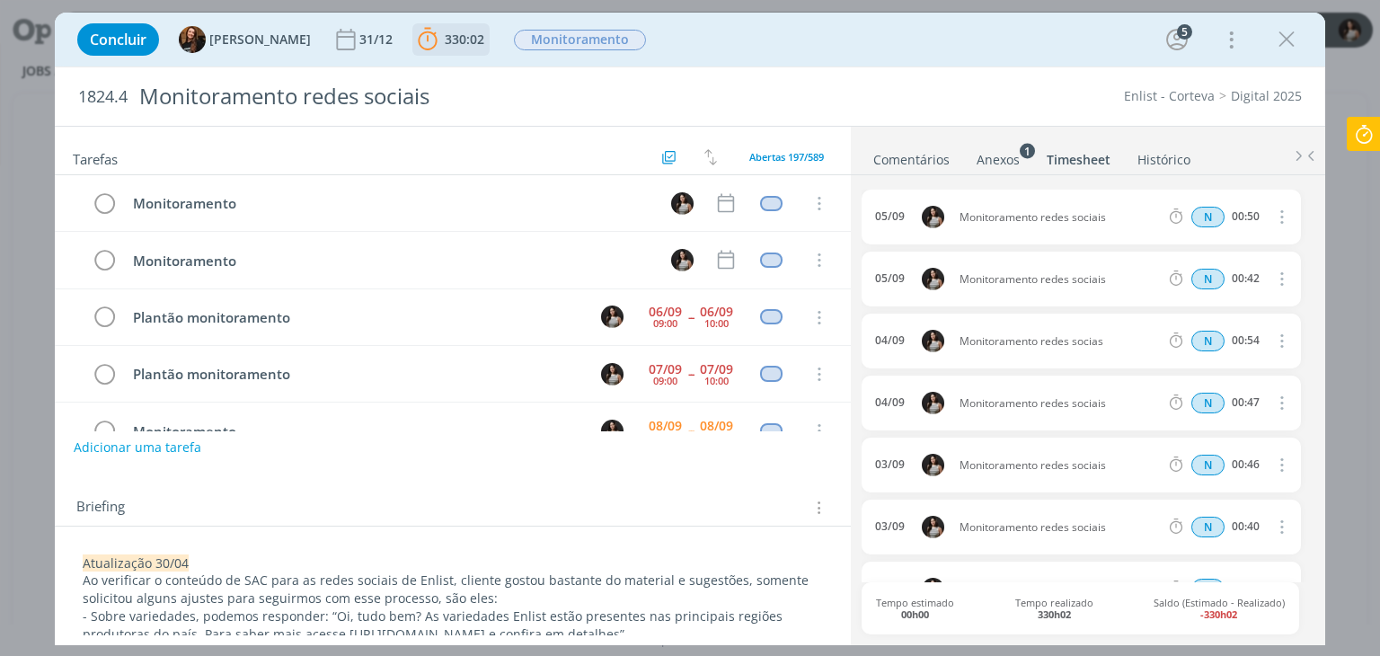
click at [445, 40] on span "330:02" at bounding box center [465, 39] width 40 height 17
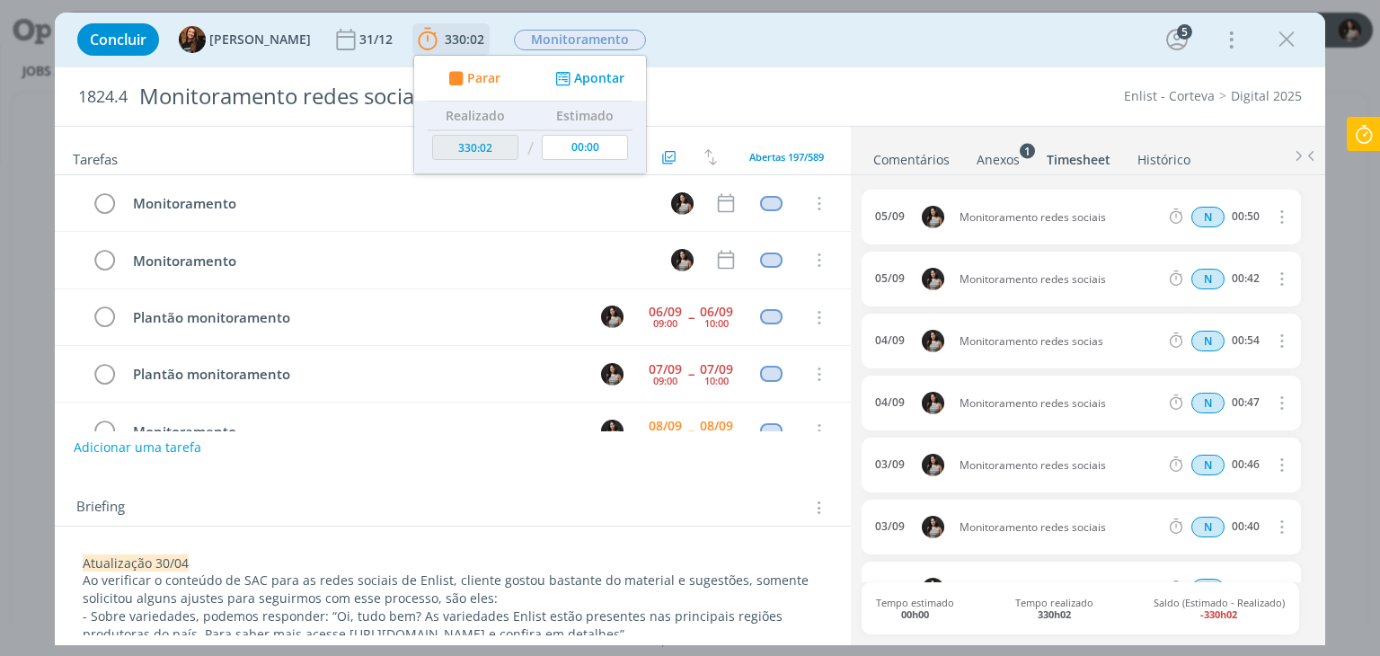
click at [577, 76] on button "Apontar" at bounding box center [588, 78] width 75 height 19
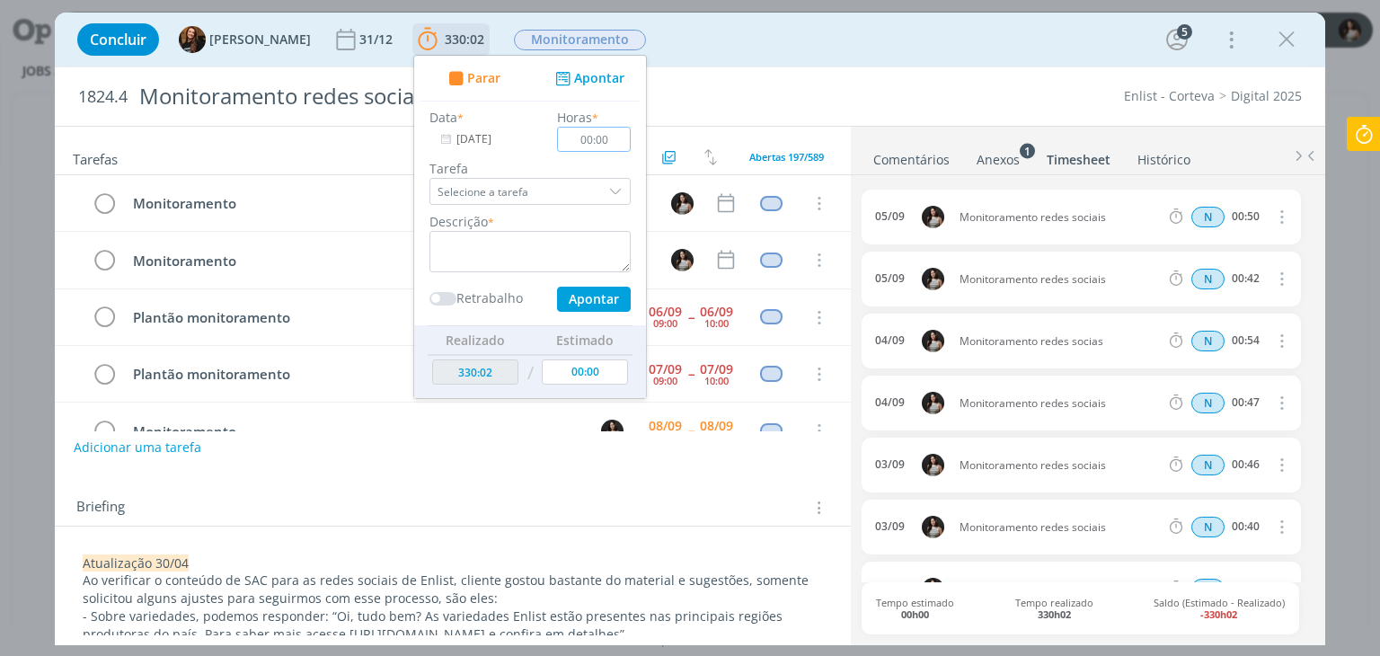
click at [575, 139] on input "00:00" at bounding box center [595, 139] width 74 height 25
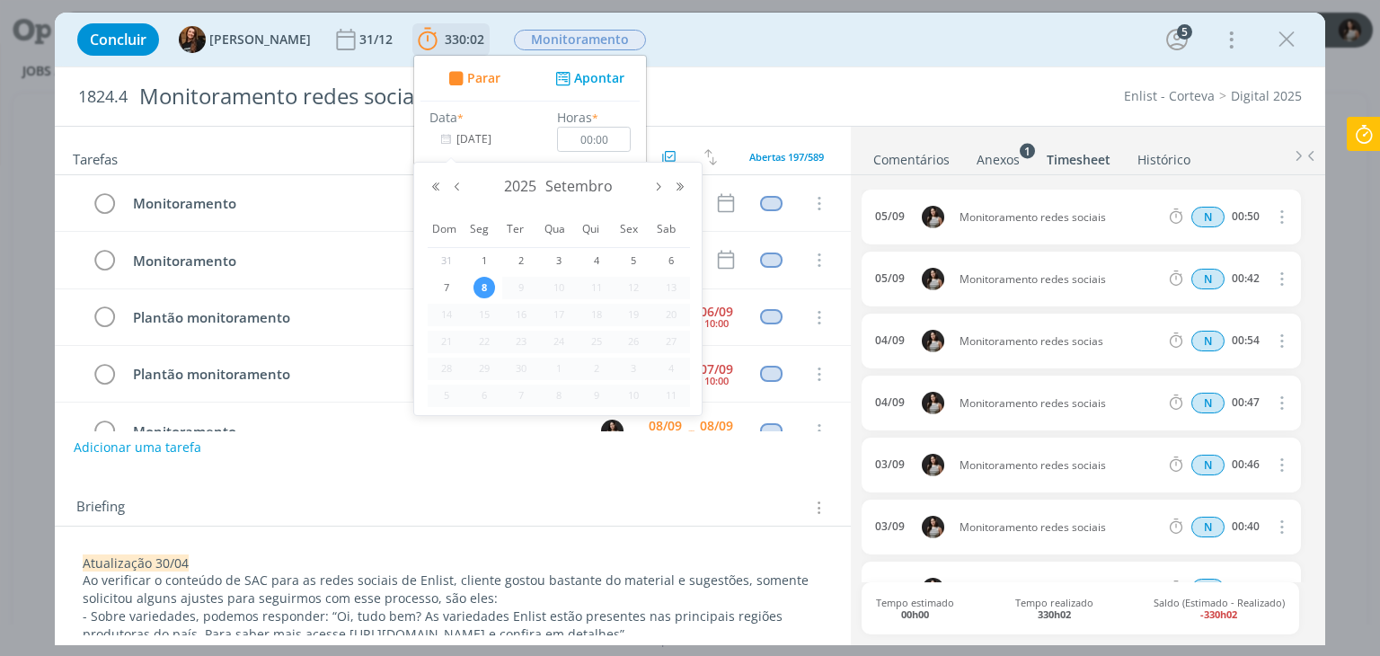
click at [492, 145] on input "[DATE]" at bounding box center [485, 139] width 112 height 25
click at [456, 190] on button "Mês anterior" at bounding box center [457, 187] width 22 height 13
click at [654, 190] on button "Próximo mês" at bounding box center [659, 187] width 22 height 13
click at [671, 261] on span "6" at bounding box center [671, 261] width 22 height 22
type input "06/09/2025"
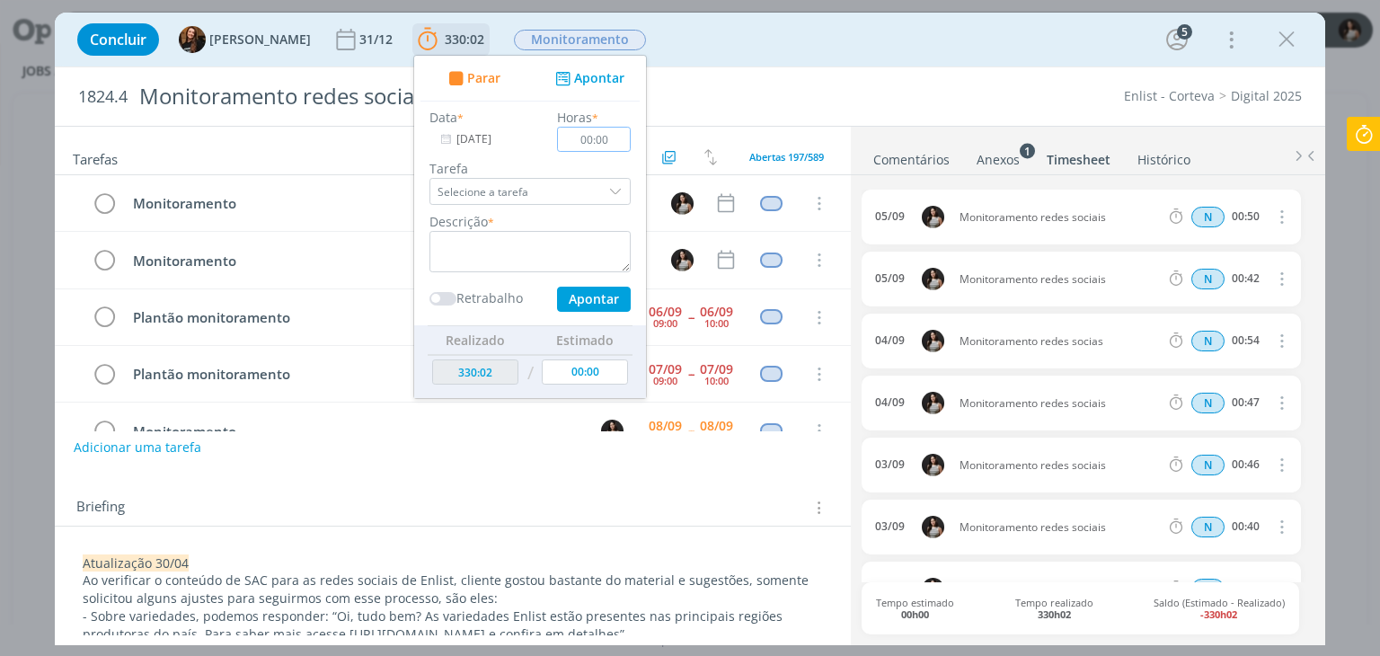
click at [577, 139] on input "00:00" at bounding box center [595, 139] width 74 height 25
type input "01:00"
click at [536, 246] on textarea "dialog" at bounding box center [529, 251] width 201 height 41
type textarea "Monitoramento redes sociais"
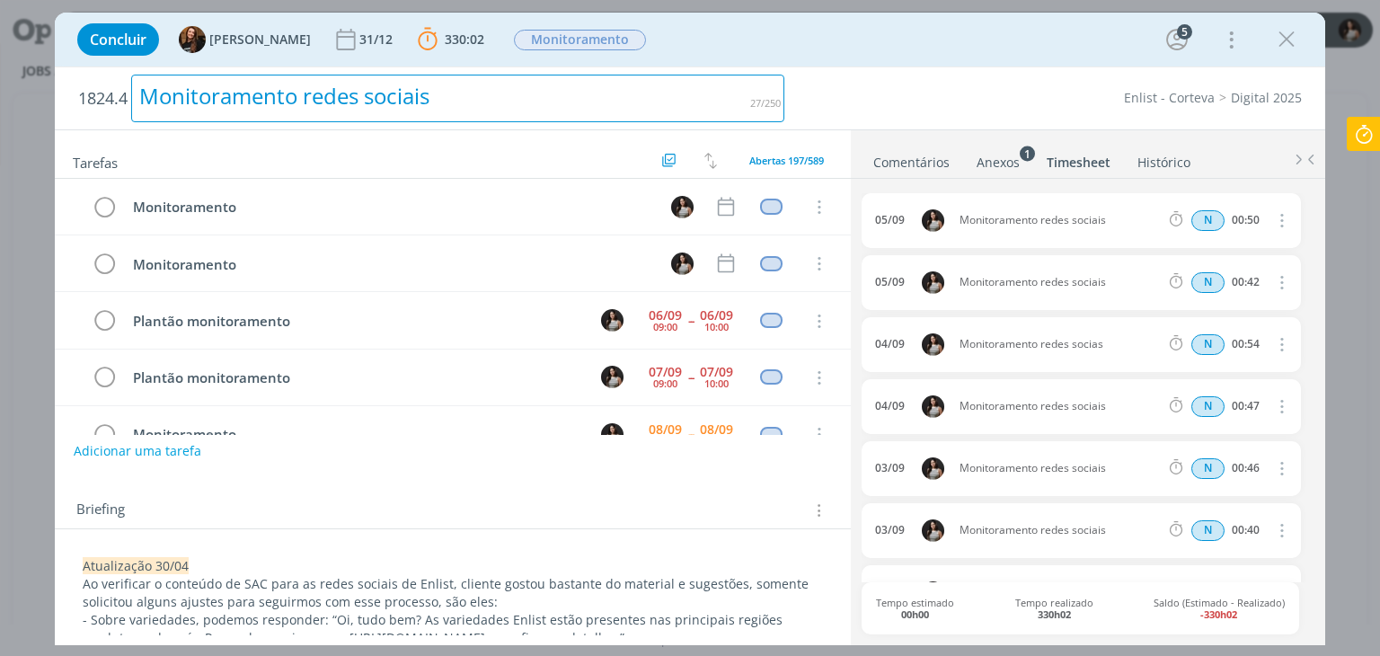
click at [702, 111] on div "Monitoramento redes sociais" at bounding box center [457, 99] width 653 height 48
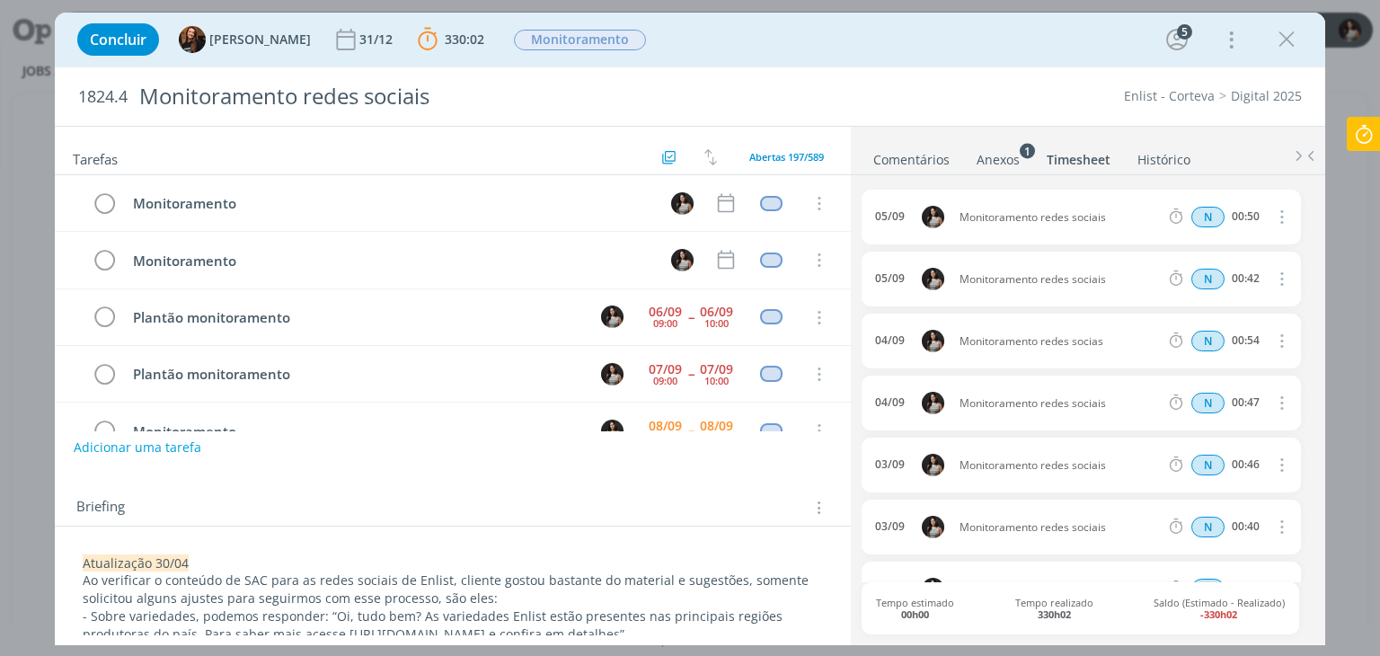
click at [833, 85] on div "1824.4 Monitoramento redes sociais Enlist - Corteva Digital 2025" at bounding box center [689, 96] width 1269 height 58
click at [1067, 163] on link "Timesheet" at bounding box center [1079, 156] width 66 height 26
click at [1096, 155] on link "Timesheet" at bounding box center [1079, 156] width 66 height 26
click at [931, 148] on link "Comentários" at bounding box center [911, 156] width 78 height 26
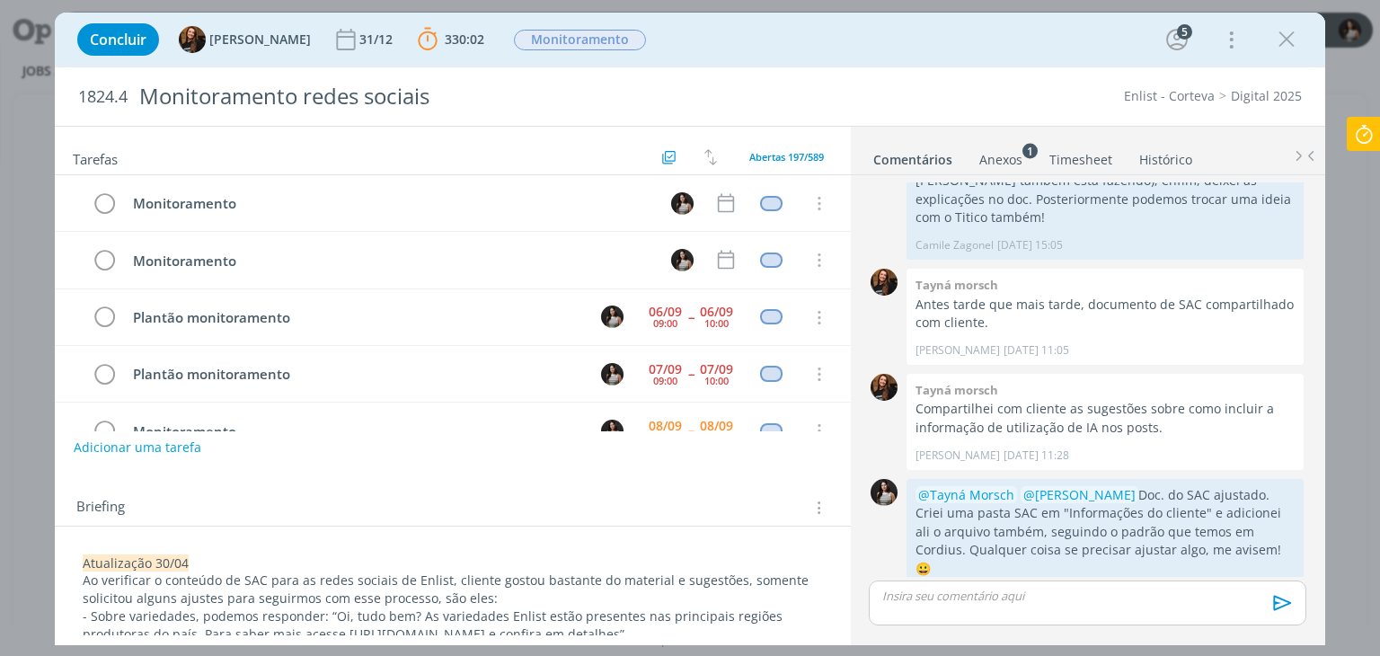
click at [1088, 159] on link "Timesheet" at bounding box center [1080, 156] width 65 height 26
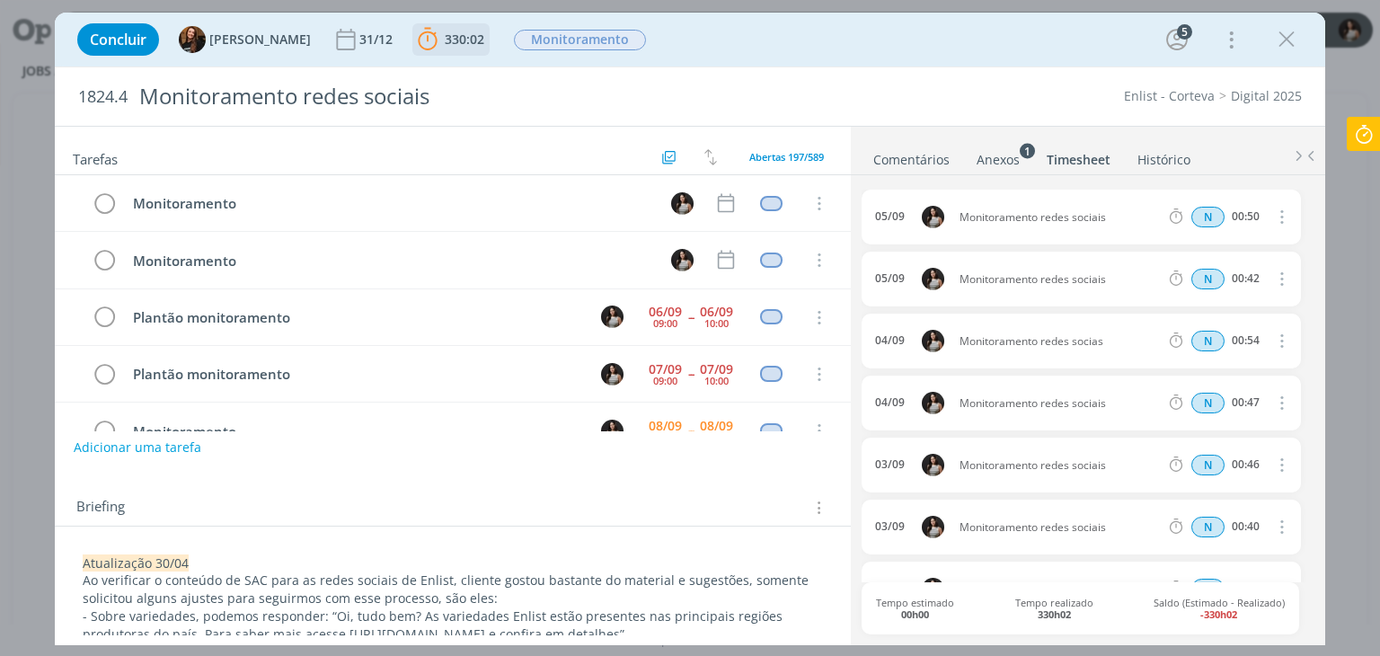
click at [447, 36] on span "330:02" at bounding box center [465, 39] width 40 height 17
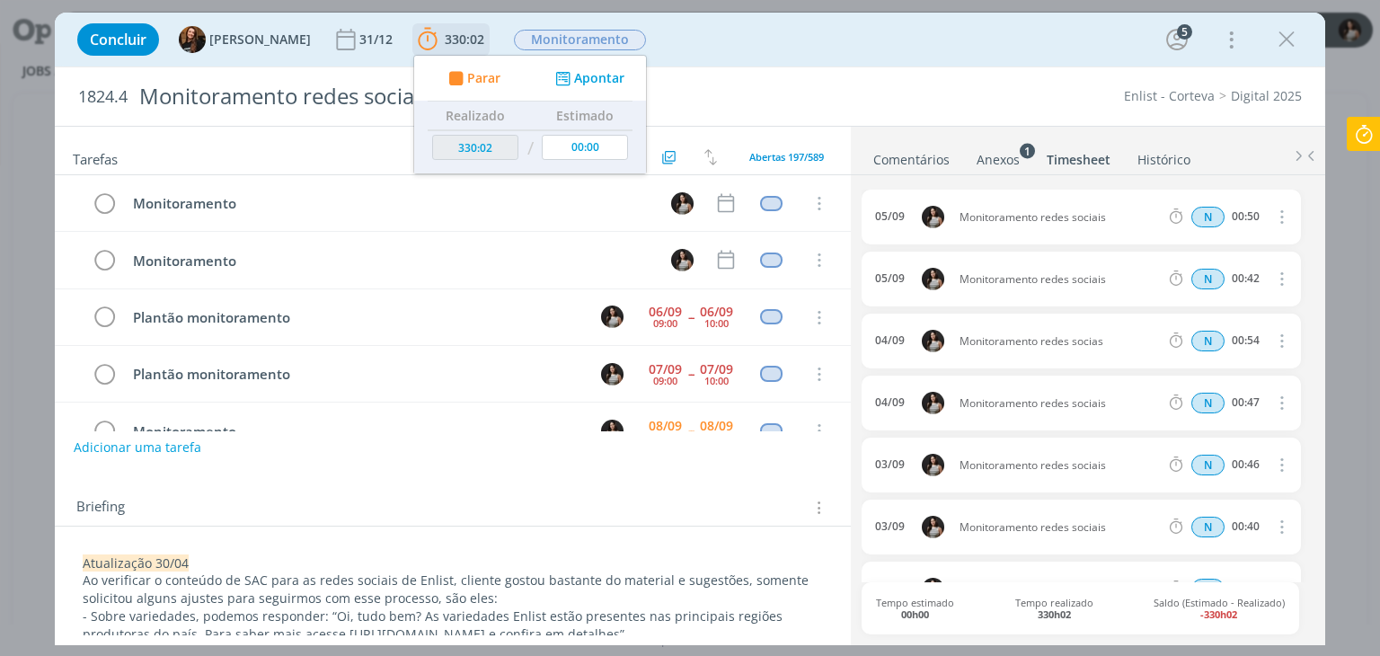
click at [583, 80] on button "Apontar" at bounding box center [588, 78] width 75 height 19
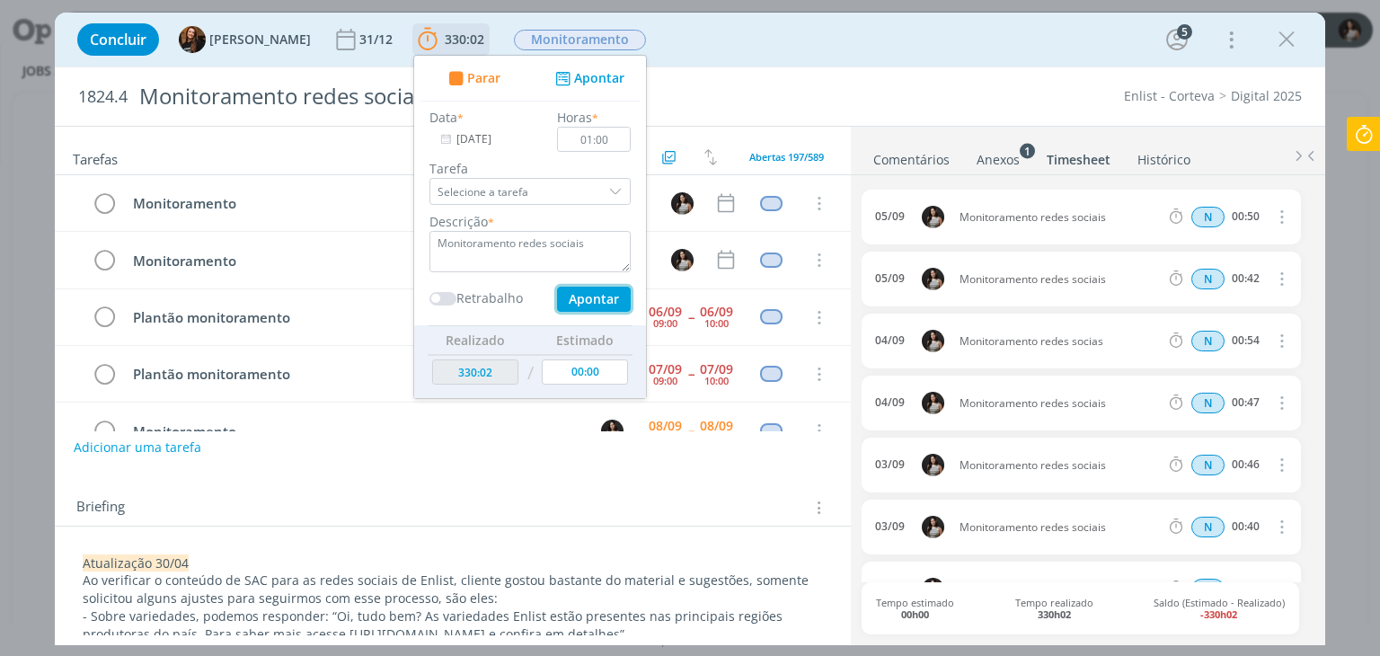
click at [579, 297] on button "Apontar" at bounding box center [594, 299] width 74 height 25
type input "331:02"
type input "[DATE]"
type input "00:00"
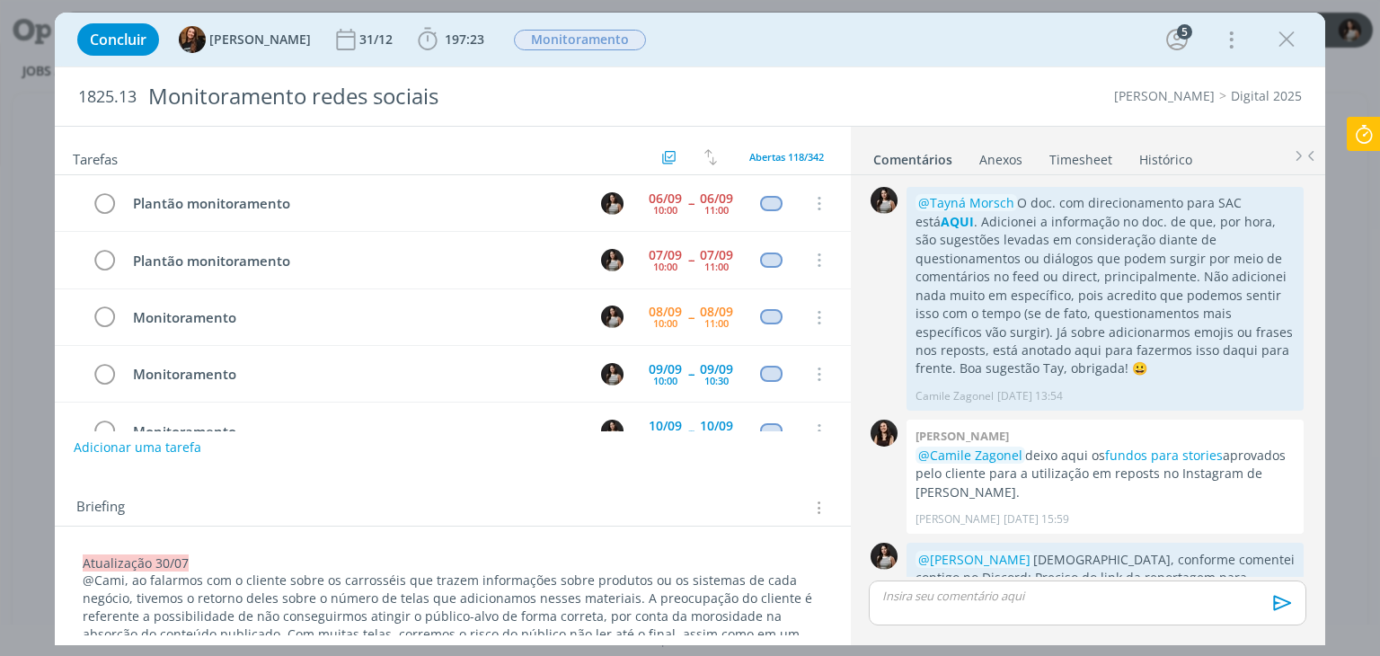
scroll to position [2707, 0]
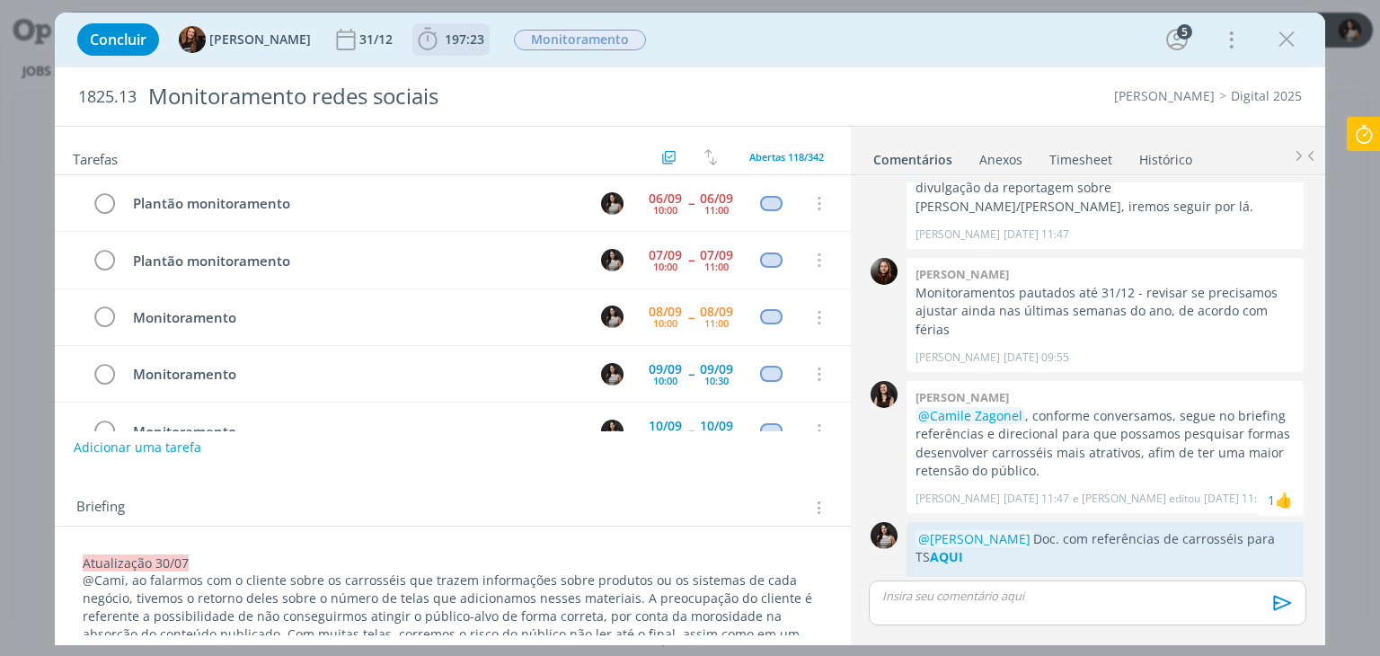
click at [445, 44] on span "197:23" at bounding box center [465, 39] width 40 height 17
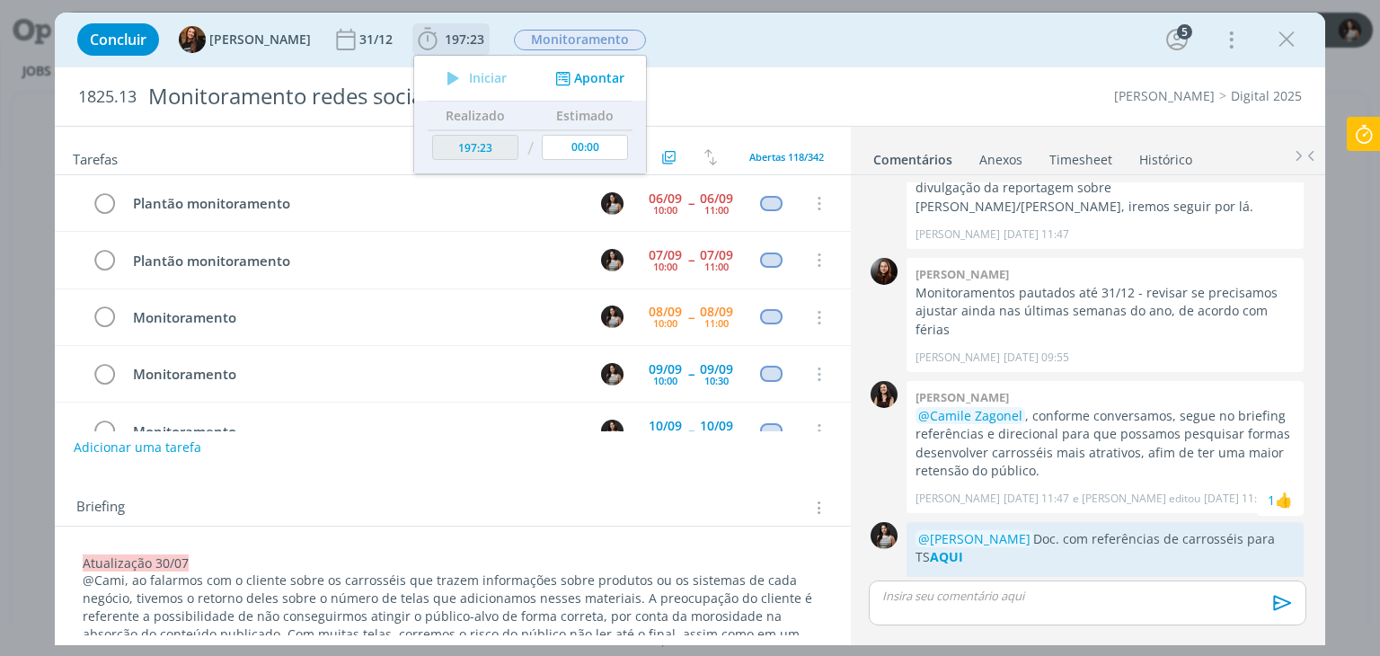
click at [579, 81] on button "Apontar" at bounding box center [588, 78] width 75 height 19
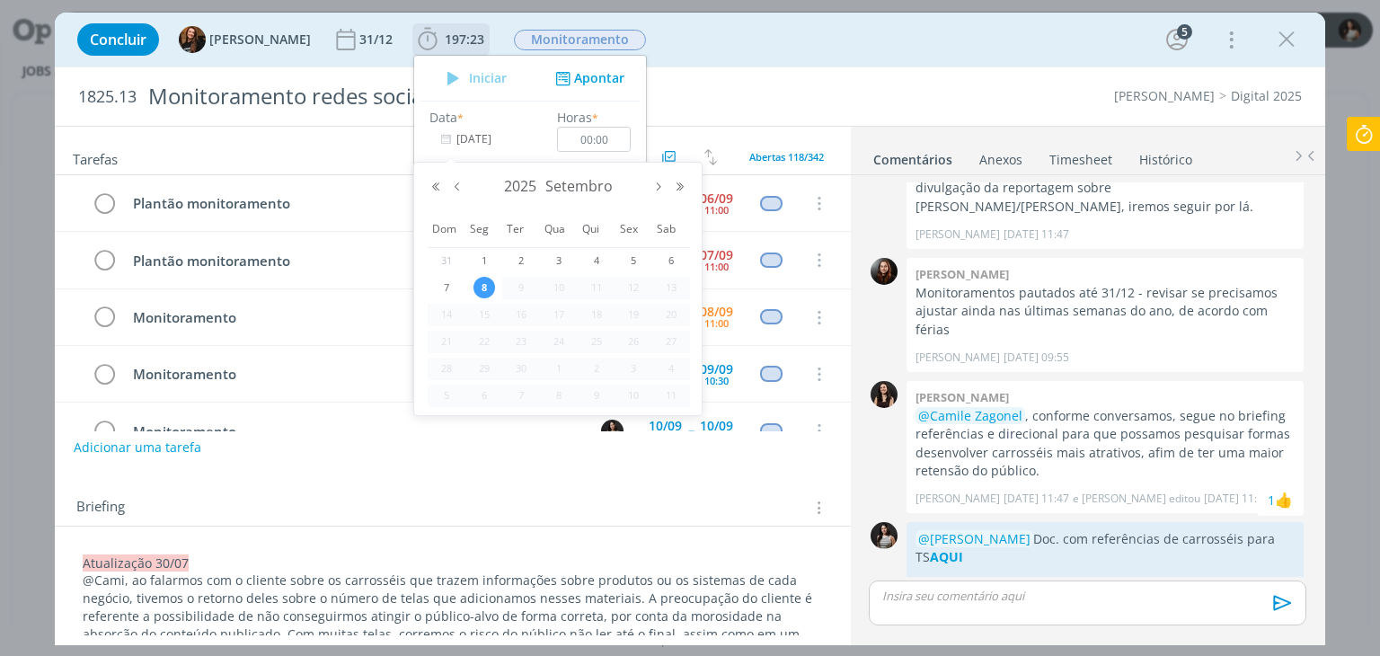
click at [467, 137] on input "[DATE]" at bounding box center [485, 139] width 112 height 25
click at [676, 263] on span "6" at bounding box center [671, 261] width 22 height 22
type input "06/09/2025"
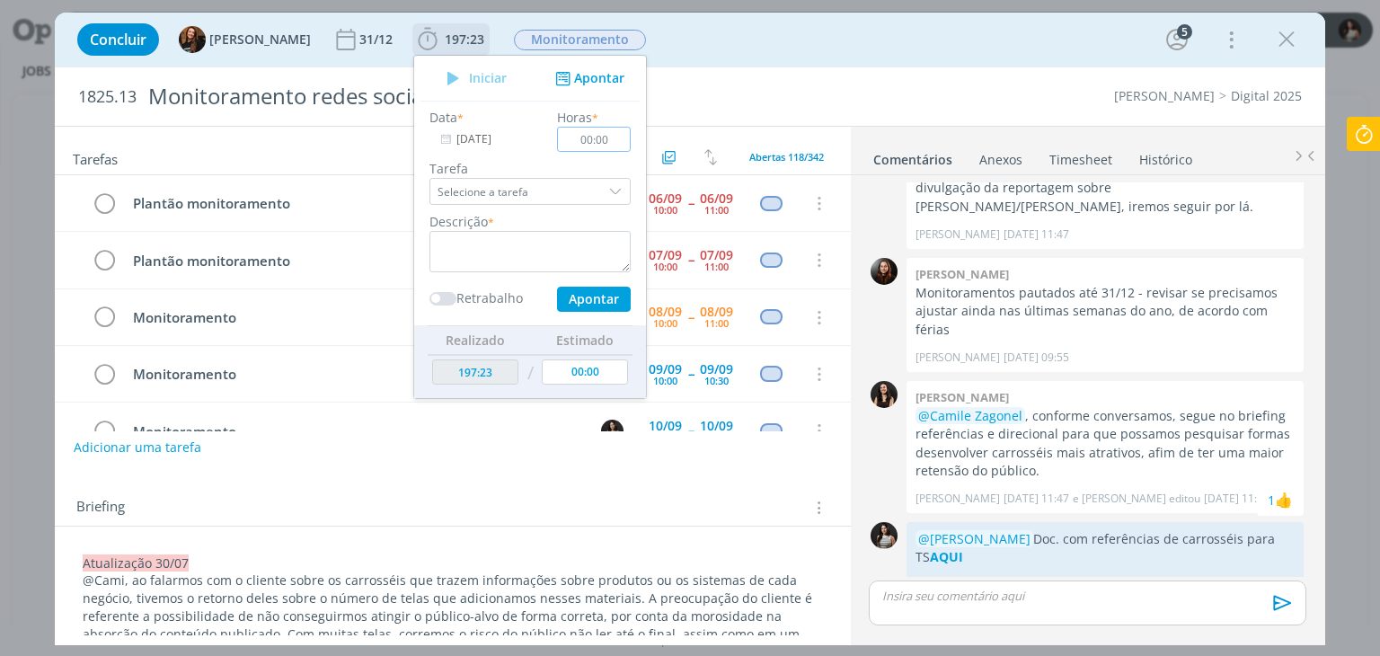
click at [575, 139] on input "00:00" at bounding box center [595, 139] width 74 height 25
type input "01:00"
click at [525, 262] on textarea "dialog" at bounding box center [529, 251] width 201 height 41
type textarea "Monitoramento redes sociais"
click at [586, 292] on button "Apontar" at bounding box center [594, 299] width 74 height 25
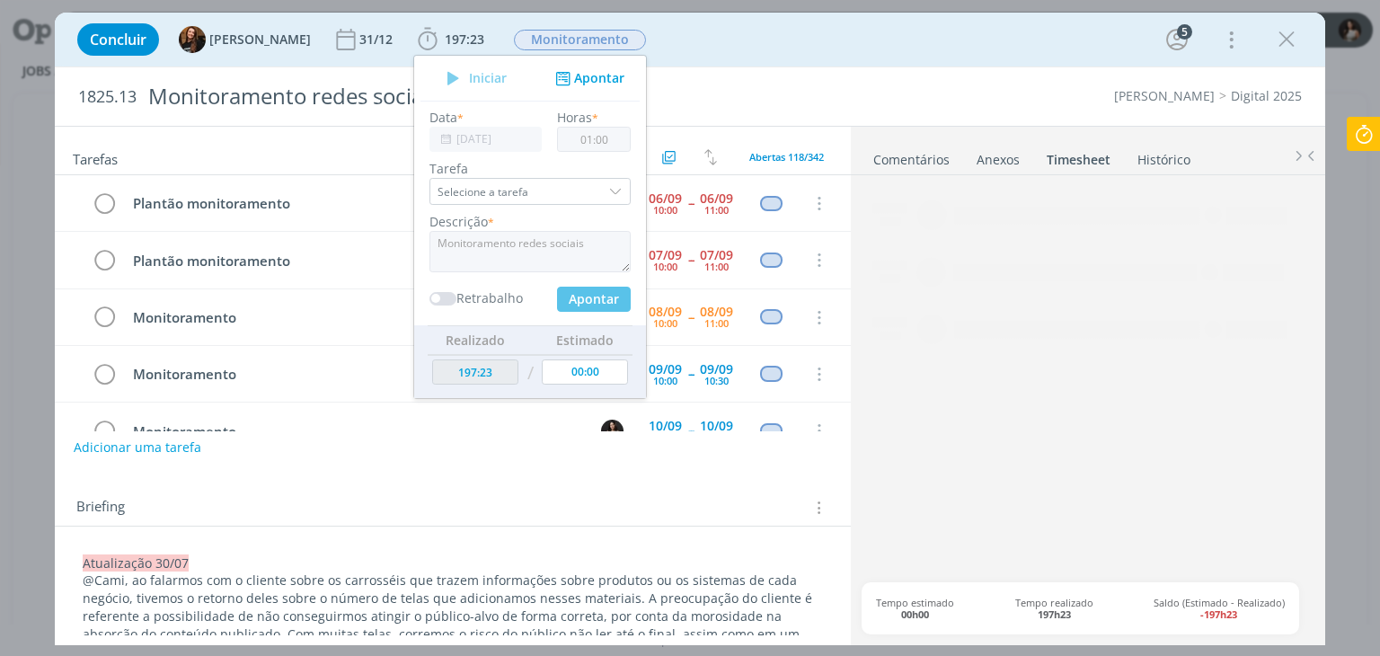
type input "198:23"
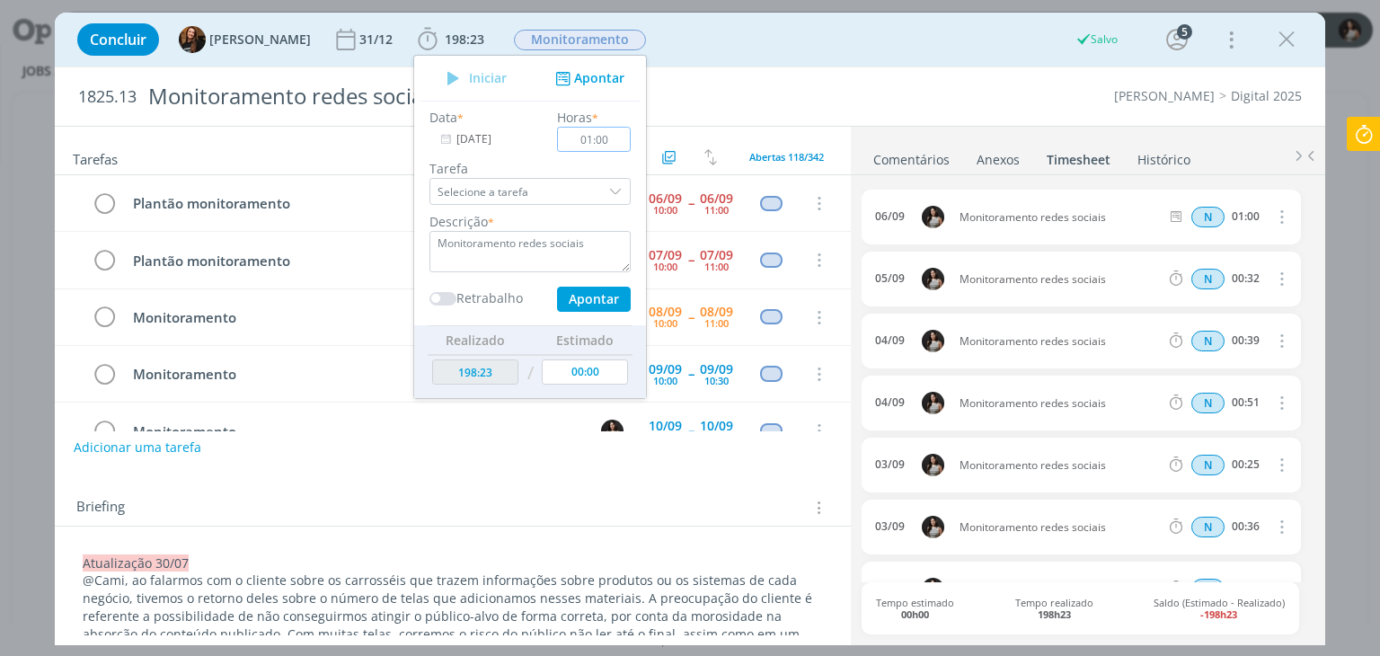
type input "[DATE]"
type input "00:00"
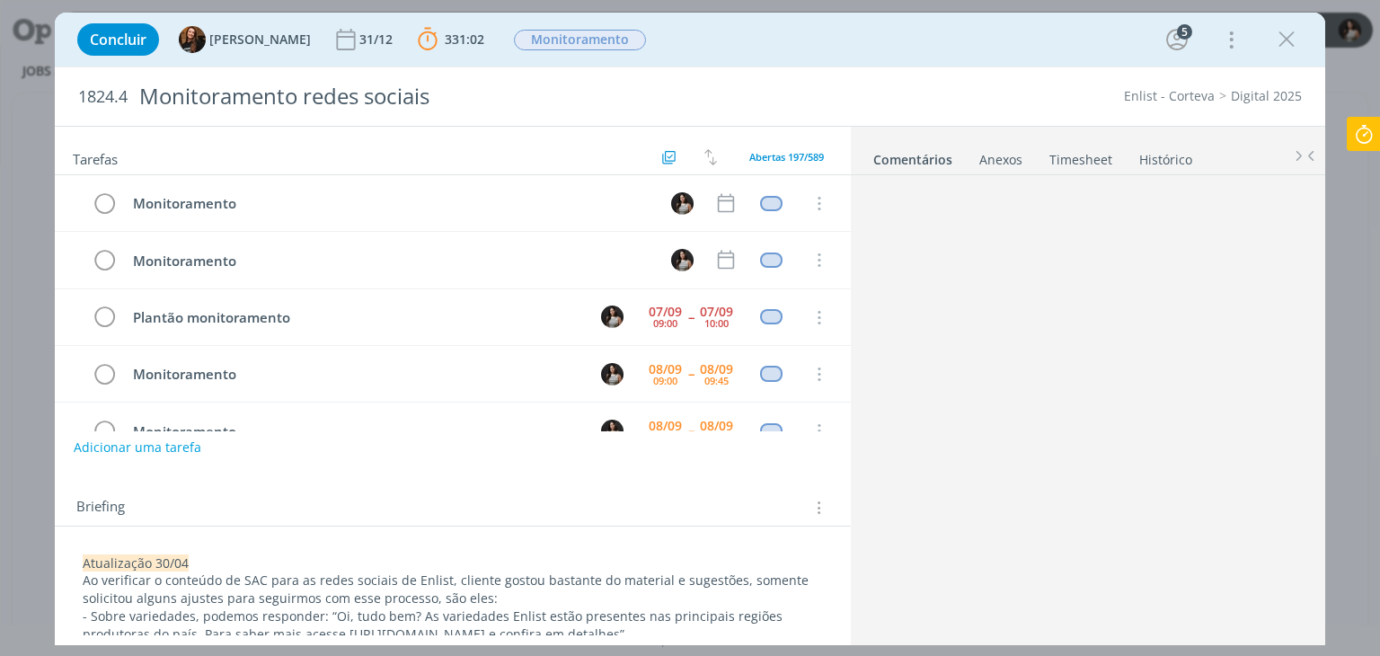
scroll to position [452, 0]
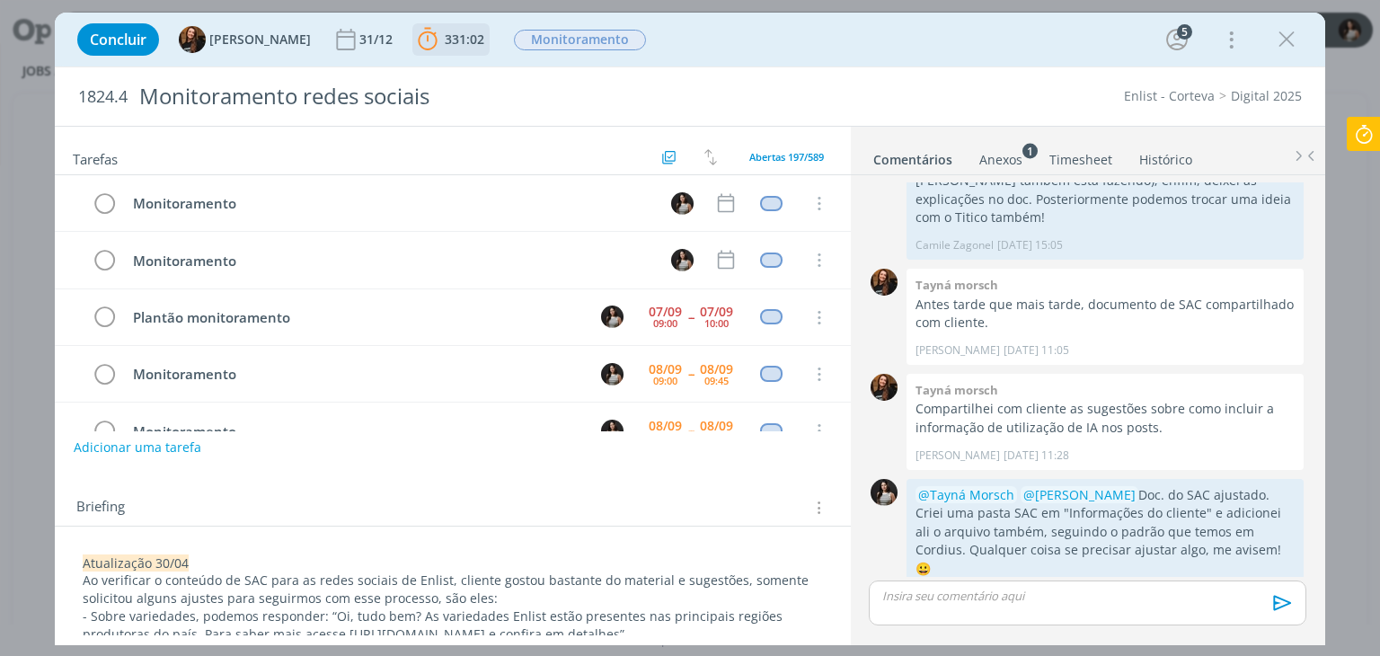
click at [445, 40] on span "331:02" at bounding box center [465, 39] width 40 height 17
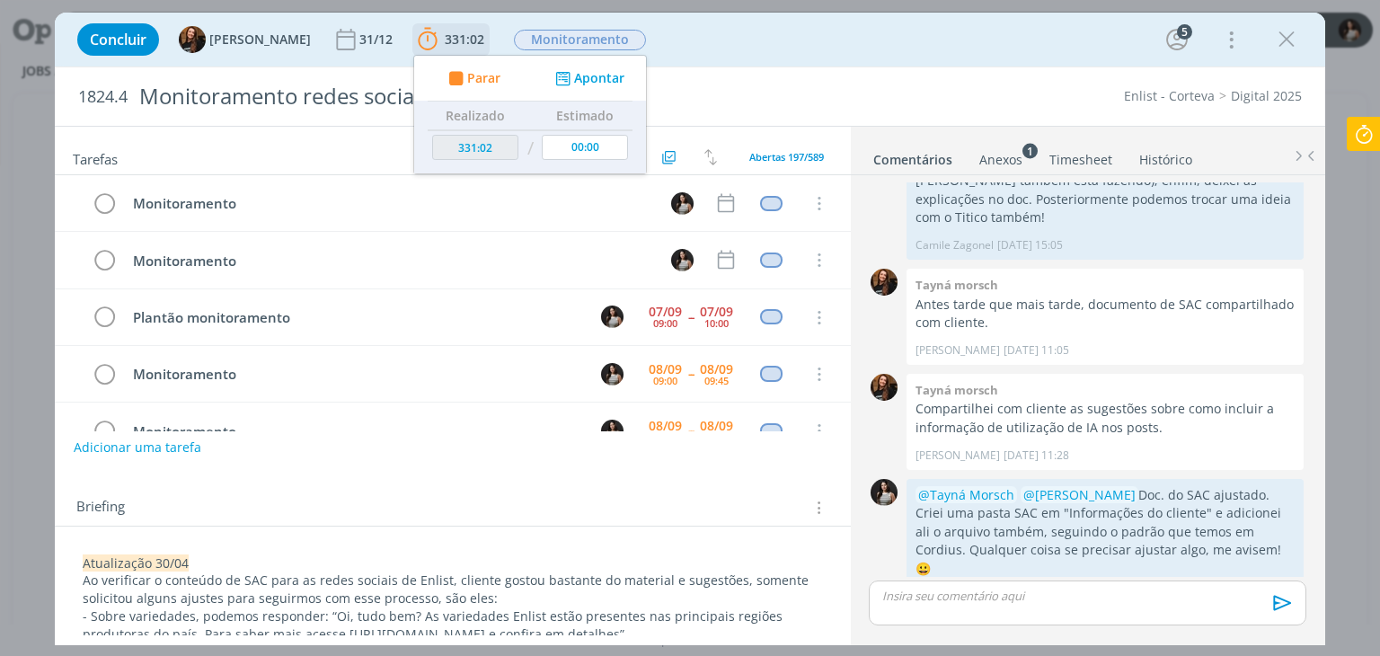
click at [576, 77] on button "Apontar" at bounding box center [588, 78] width 75 height 19
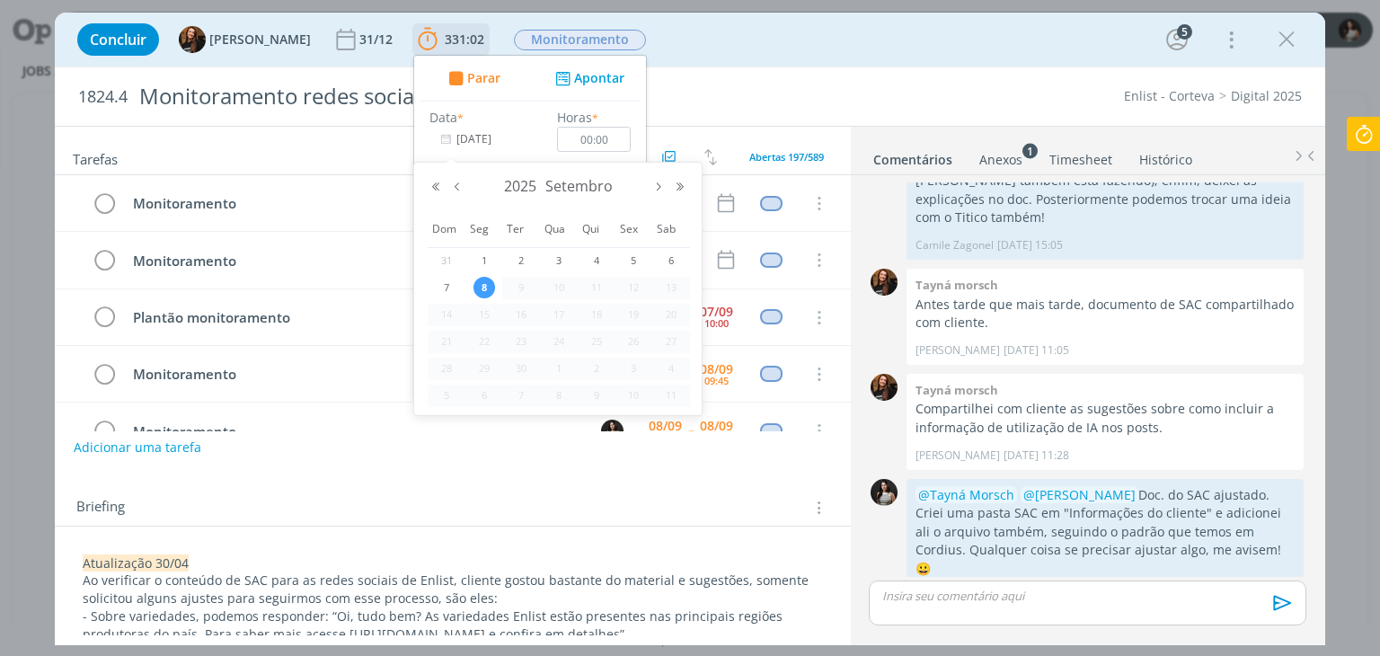
click at [482, 134] on input "[DATE]" at bounding box center [485, 139] width 112 height 25
click at [443, 282] on span "7" at bounding box center [447, 288] width 22 height 22
type input "[DATE]"
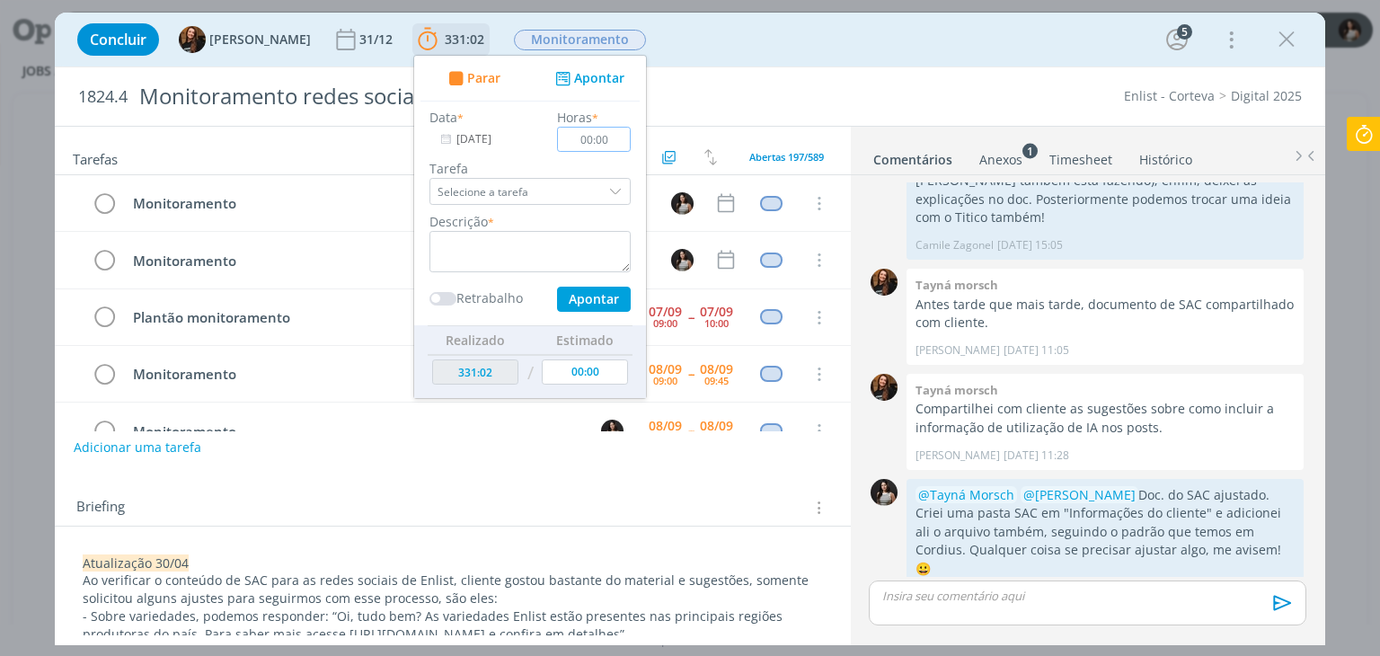
click at [575, 139] on input "00:00" at bounding box center [595, 139] width 74 height 25
type input "01:00"
click at [483, 262] on textarea "dialog" at bounding box center [529, 251] width 201 height 41
type textarea "Monitoramento redes sociais"
click at [557, 294] on button "Apontar" at bounding box center [594, 299] width 74 height 25
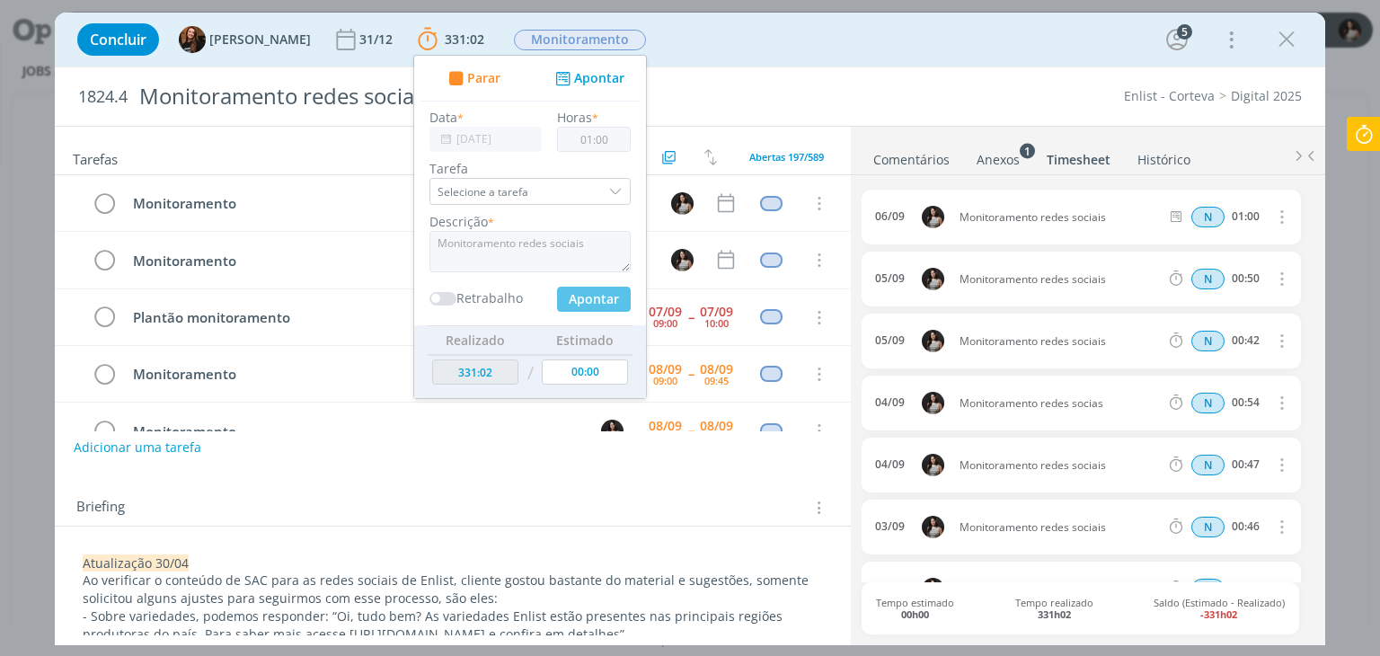
type input "332:02"
type input "[DATE]"
type input "00:00"
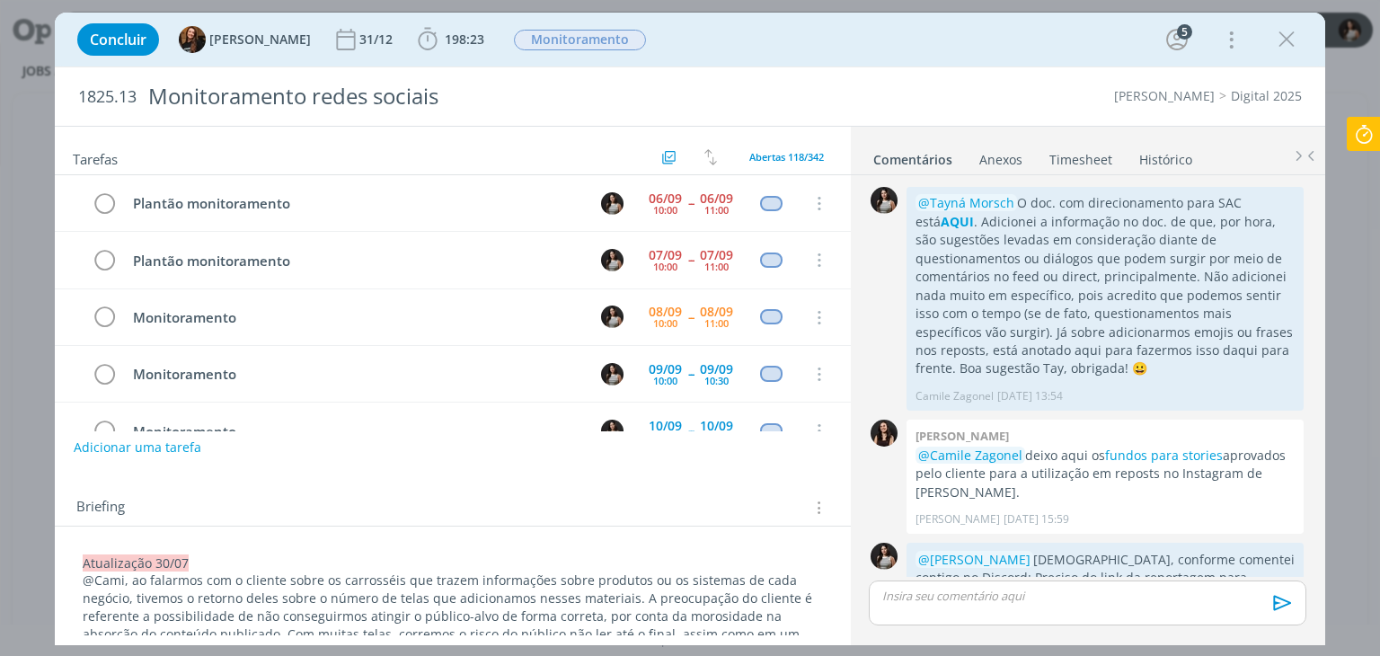
scroll to position [2707, 0]
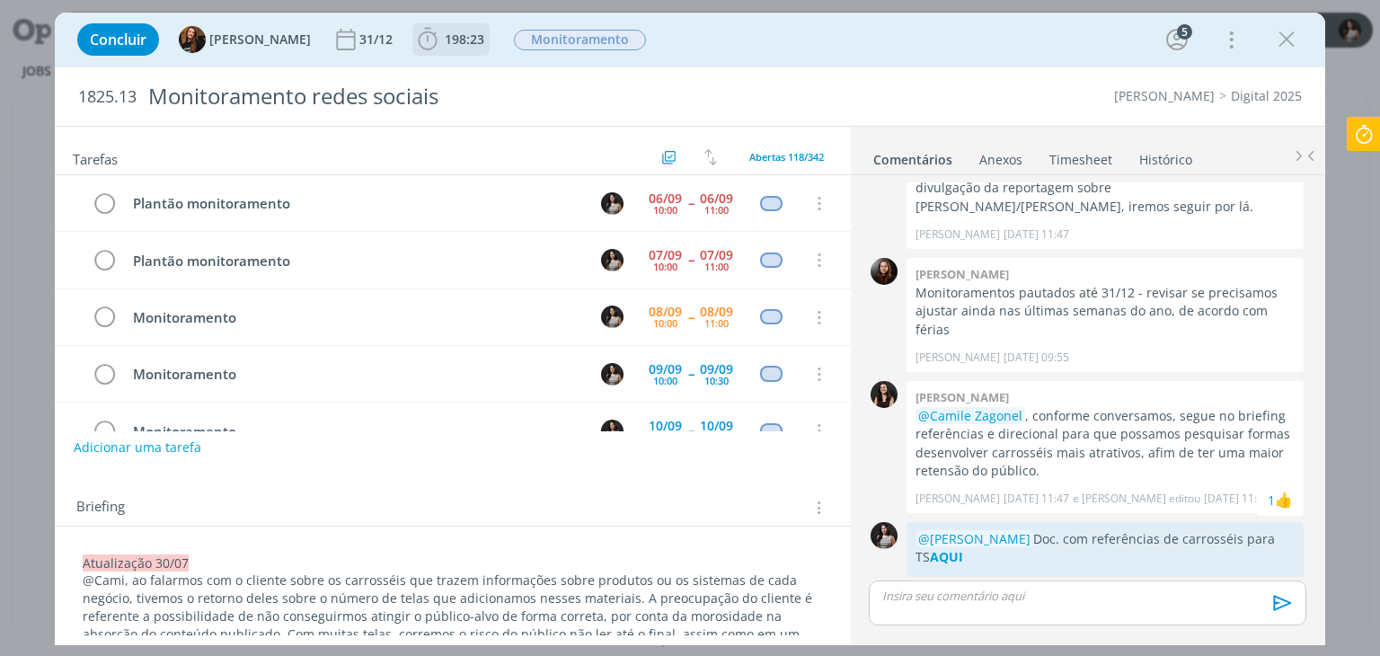
click at [452, 45] on span "198:23" at bounding box center [465, 39] width 40 height 17
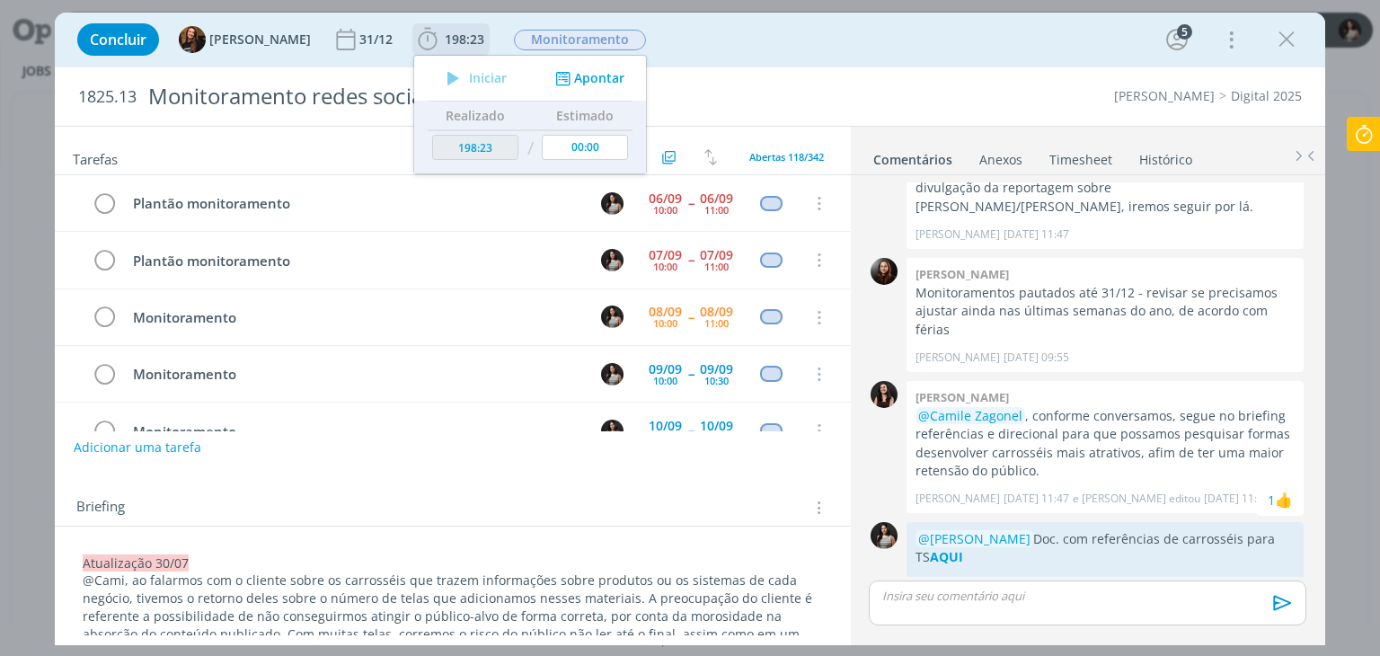
click at [570, 76] on button "Apontar" at bounding box center [588, 78] width 75 height 19
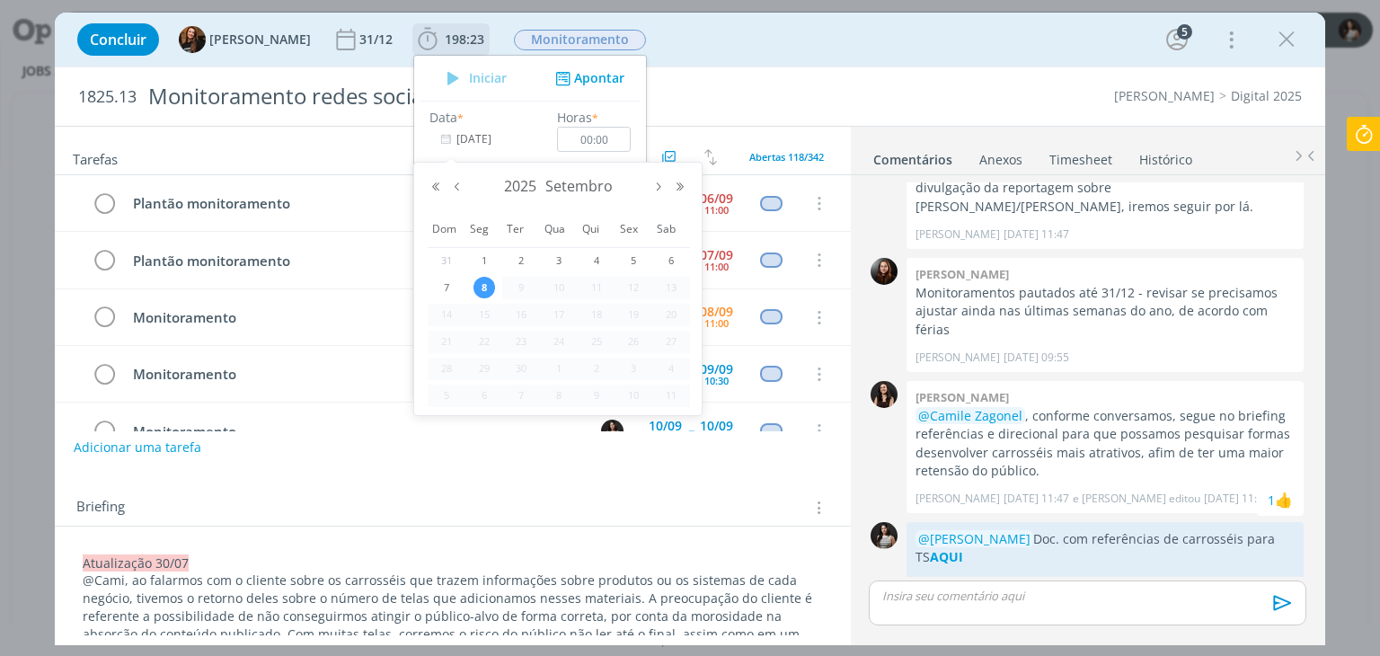
click at [476, 141] on input "[DATE]" at bounding box center [485, 139] width 112 height 25
click at [446, 285] on span "7" at bounding box center [447, 288] width 22 height 22
type input "[DATE]"
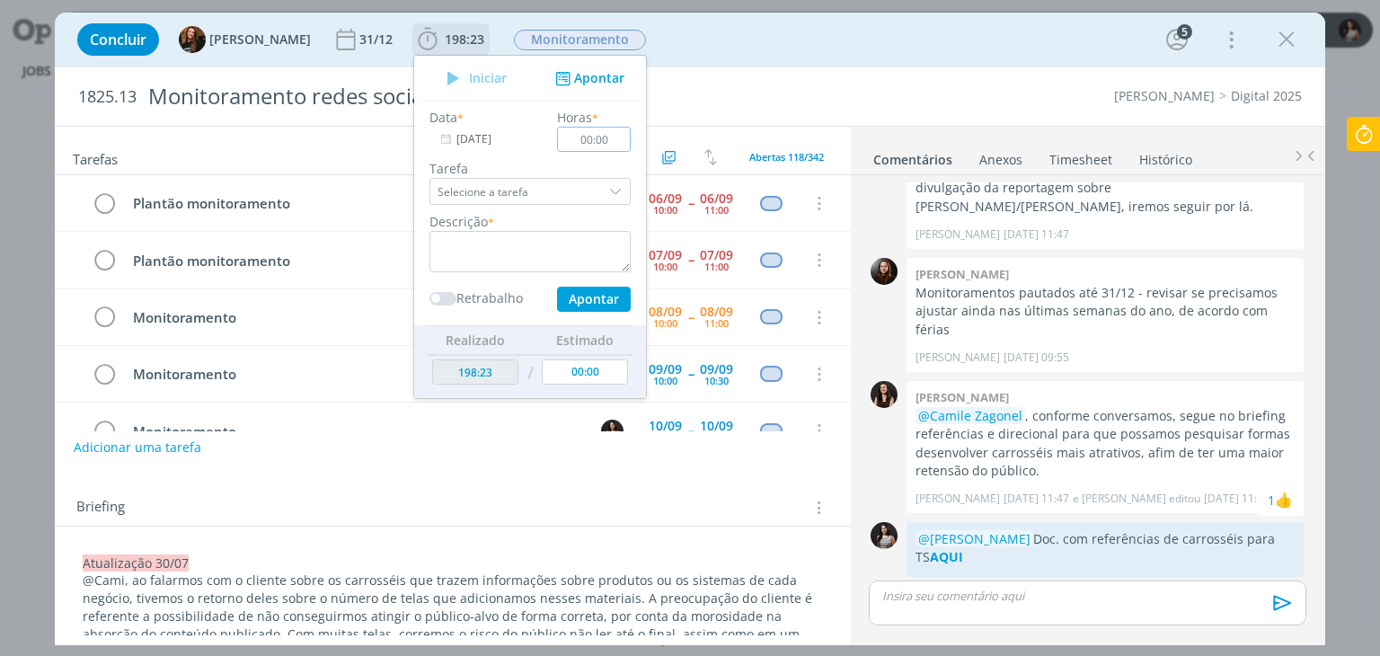
click at [574, 137] on input "00:00" at bounding box center [595, 139] width 74 height 25
type input "01:00"
click at [550, 258] on textarea "dialog" at bounding box center [529, 251] width 201 height 41
type textarea "Monitoramento redes sociais"
click at [575, 293] on button "Apontar" at bounding box center [594, 299] width 74 height 25
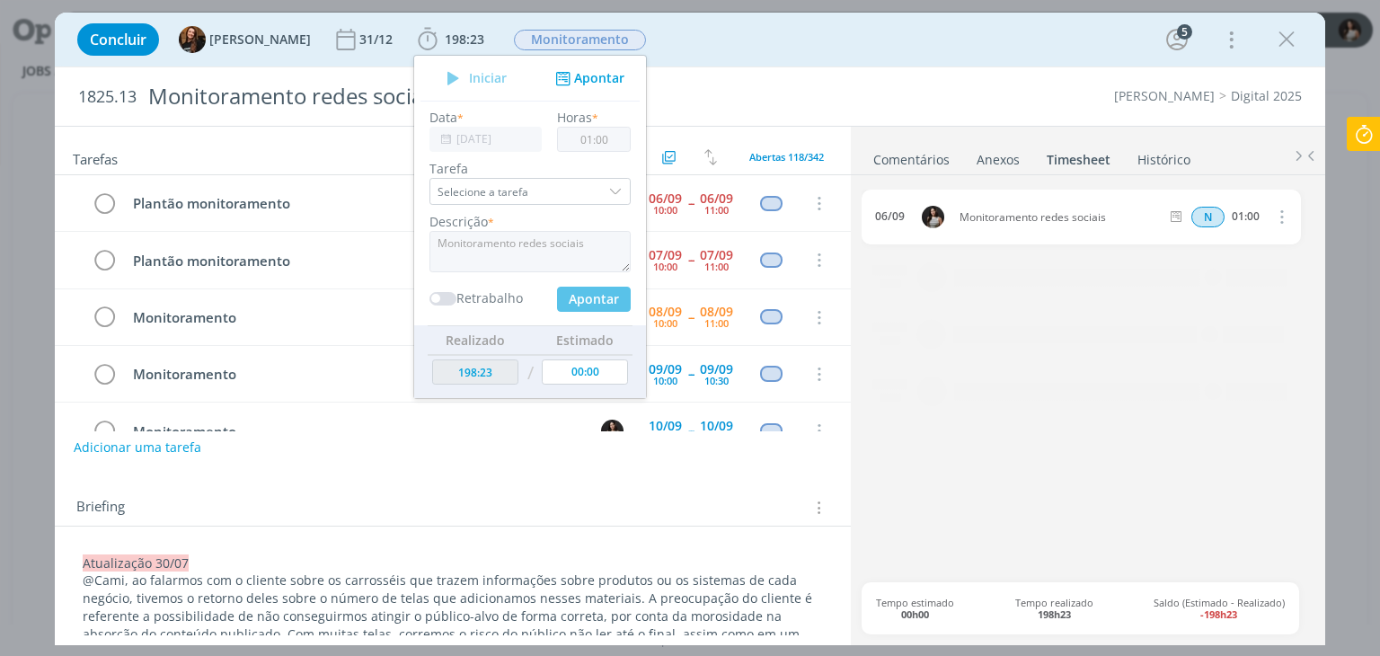
type input "199:23"
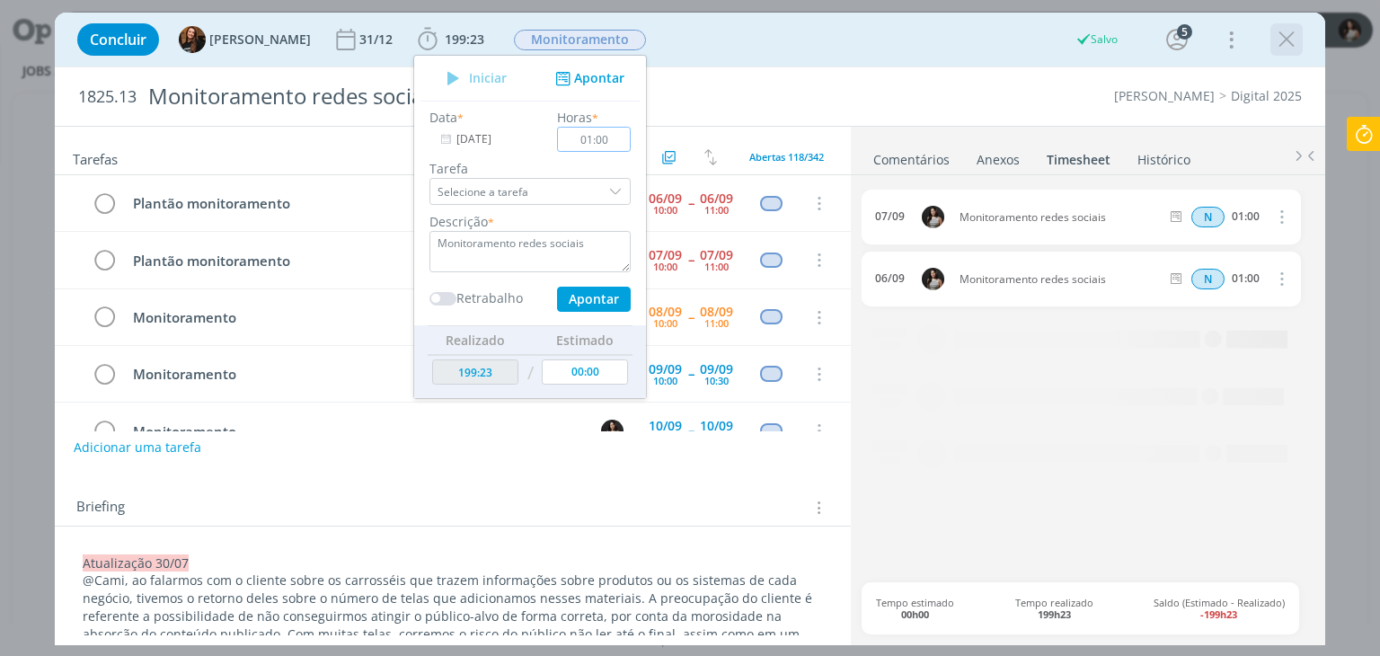
type input "[DATE]"
type input "00:00"
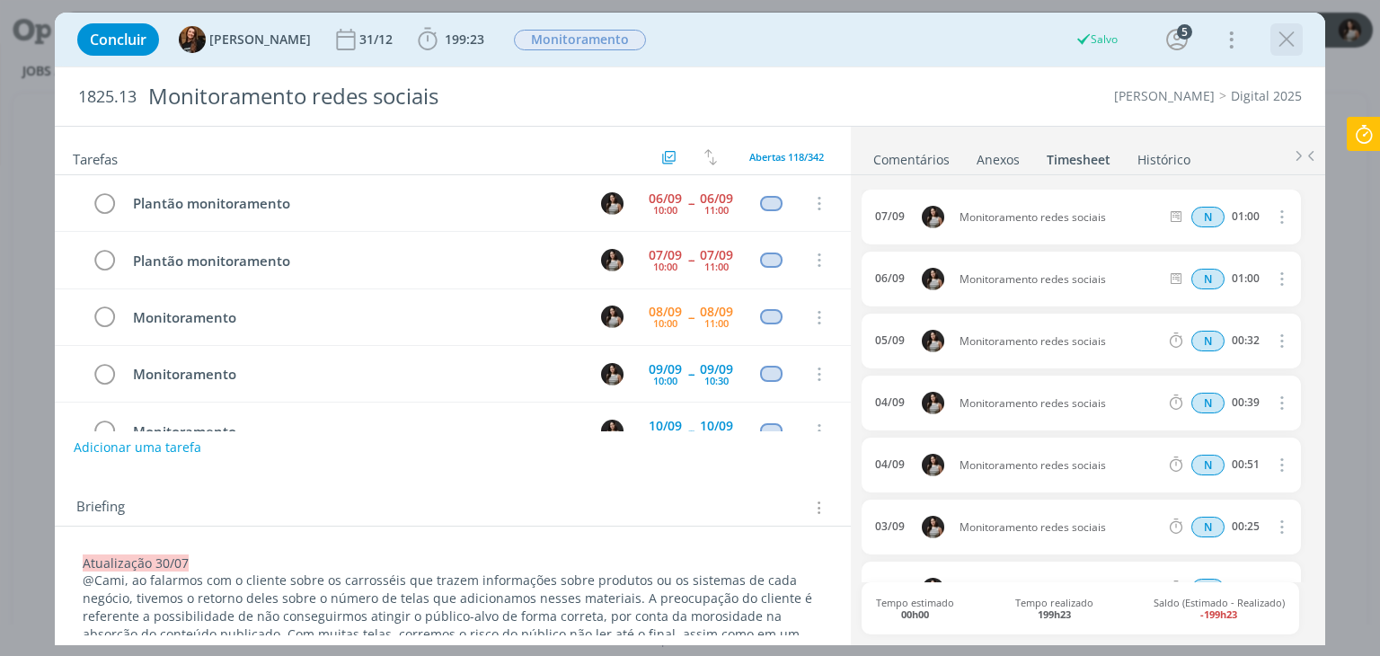
click at [1294, 42] on icon "dialog" at bounding box center [1286, 39] width 27 height 27
